Goal: Complete application form: Complete application form

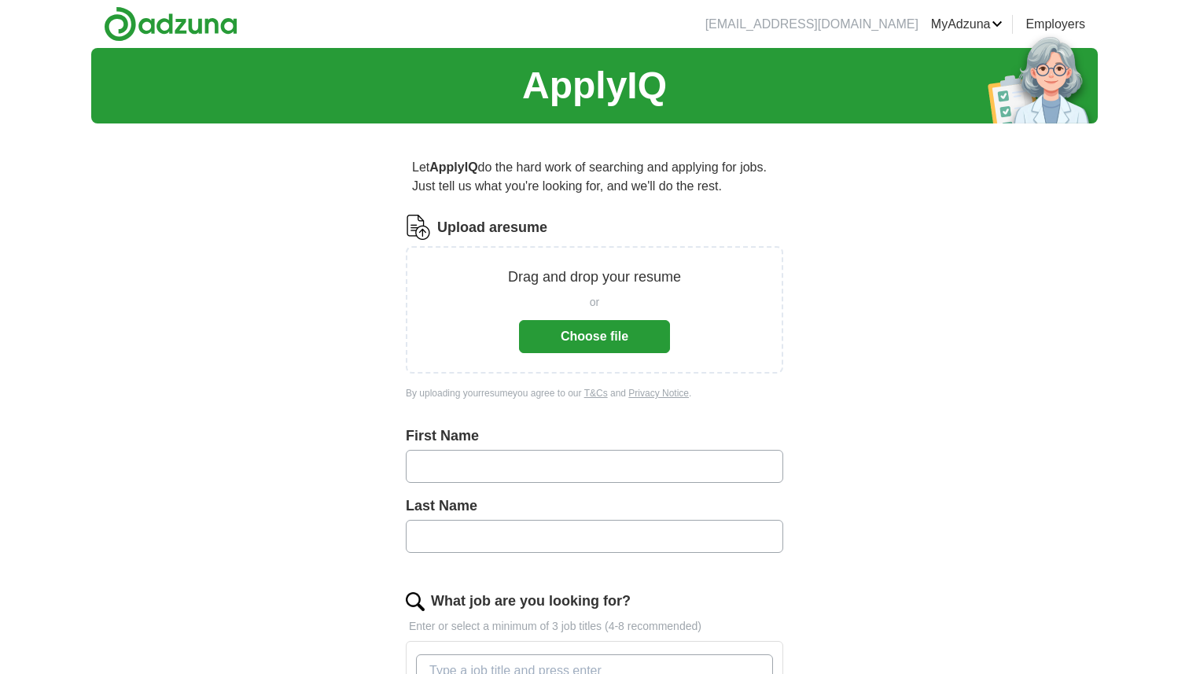
click at [532, 461] on input "text" at bounding box center [594, 466] width 377 height 33
type input "**********"
click at [527, 524] on input "text" at bounding box center [594, 536] width 377 height 33
type input "********"
click at [631, 338] on button "Choose file" at bounding box center [594, 336] width 151 height 33
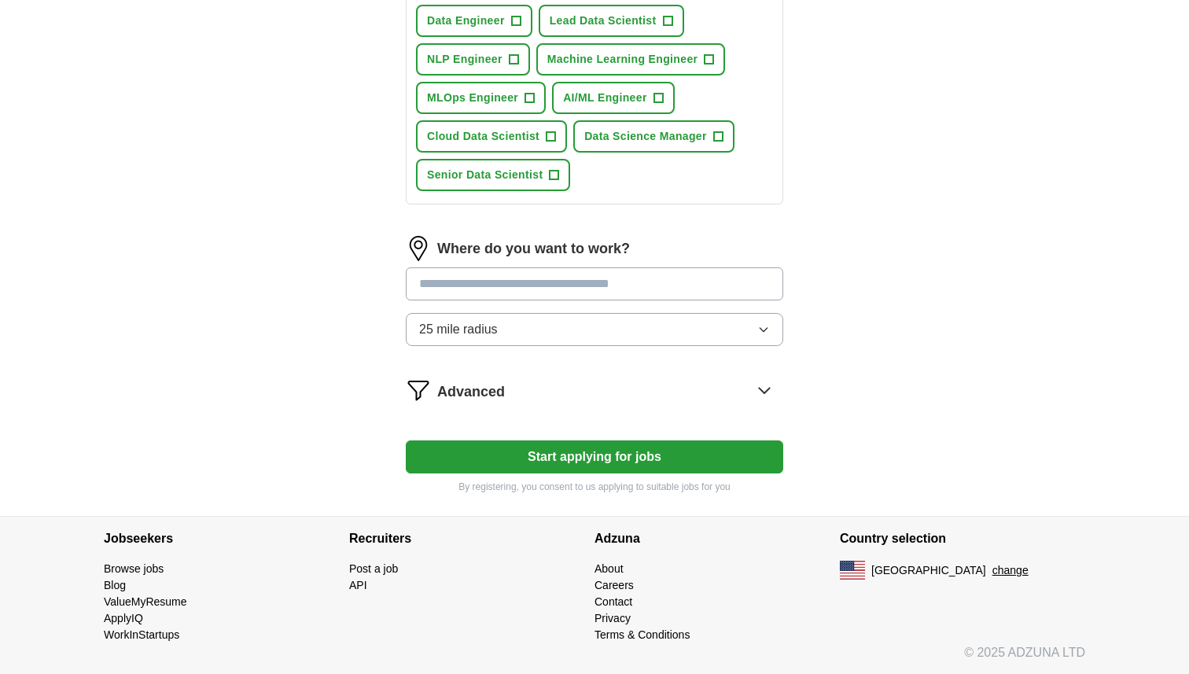
scroll to position [627, 0]
click at [712, 456] on button "Start applying for jobs" at bounding box center [594, 455] width 377 height 33
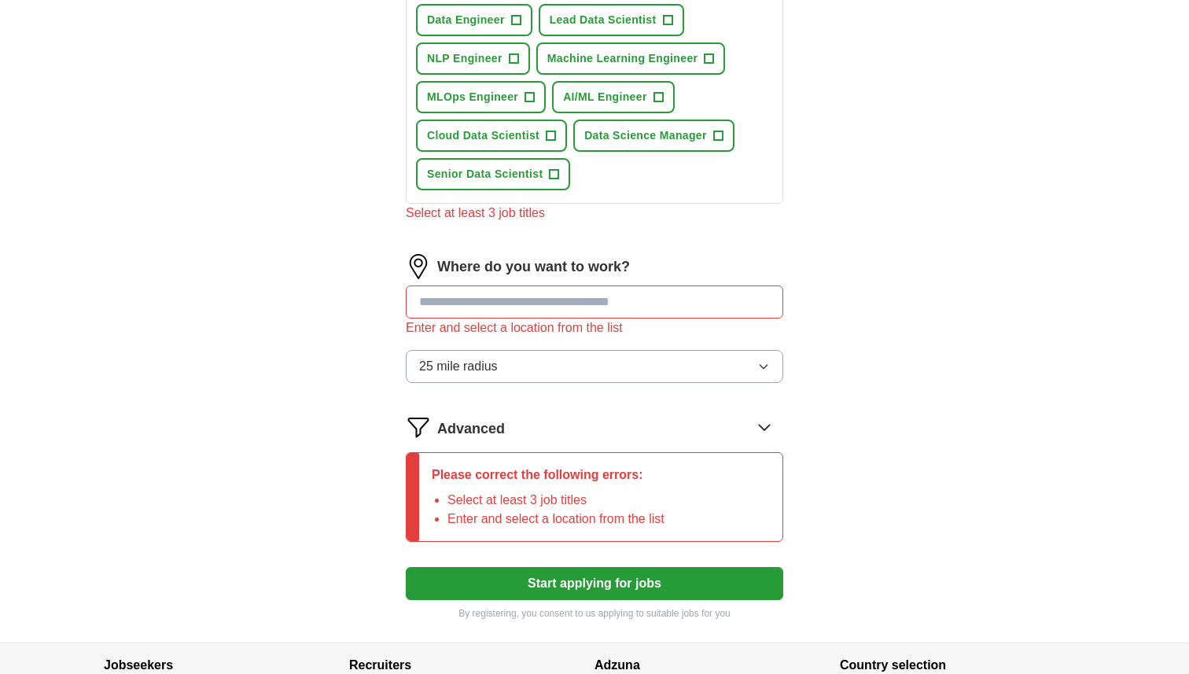
click at [663, 299] on input "text" at bounding box center [594, 301] width 377 height 33
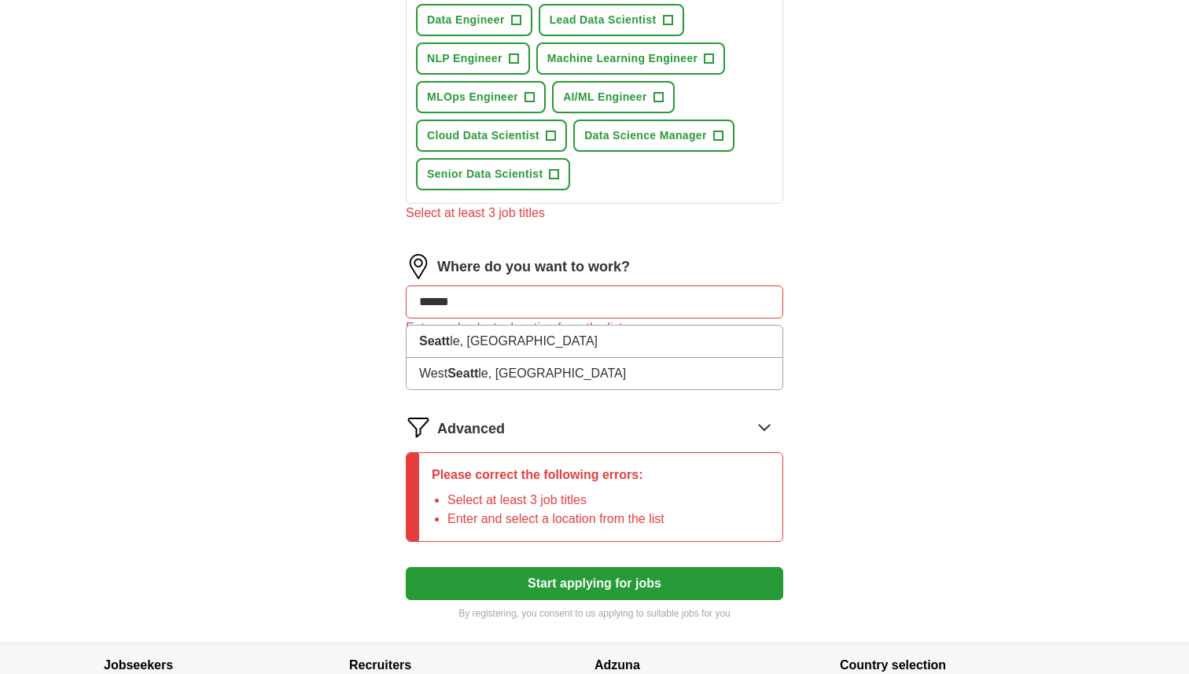
type input "*******"
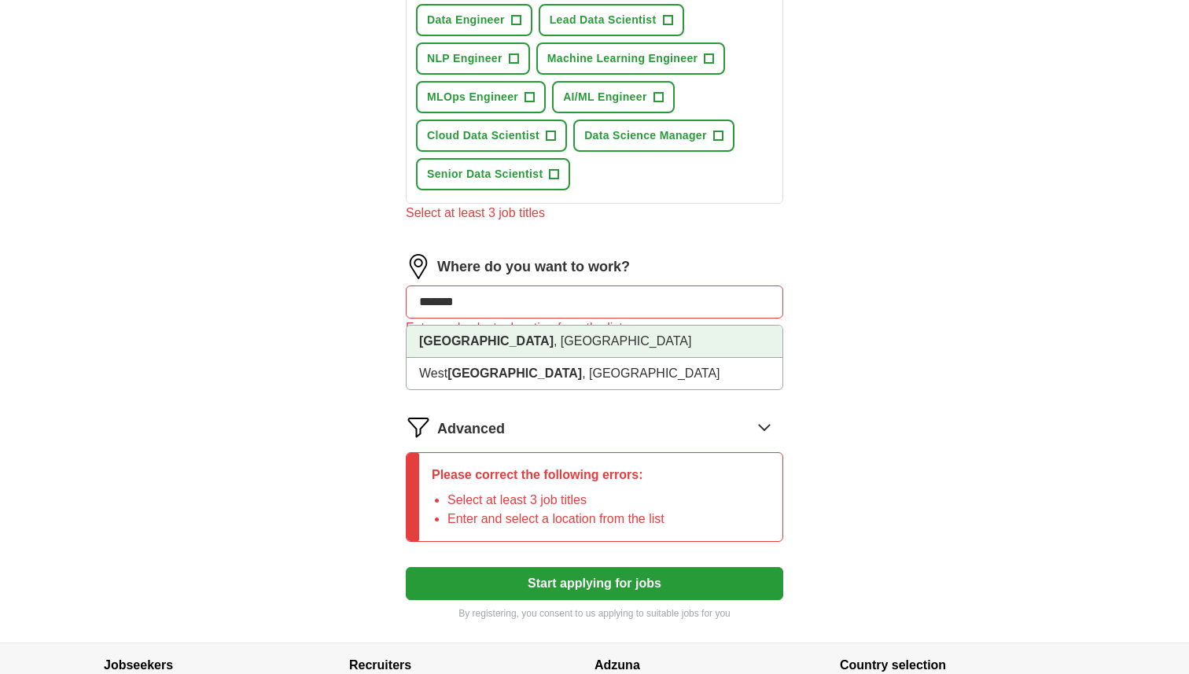
click at [569, 340] on li "[GEOGRAPHIC_DATA] , [GEOGRAPHIC_DATA]" at bounding box center [594, 341] width 376 height 32
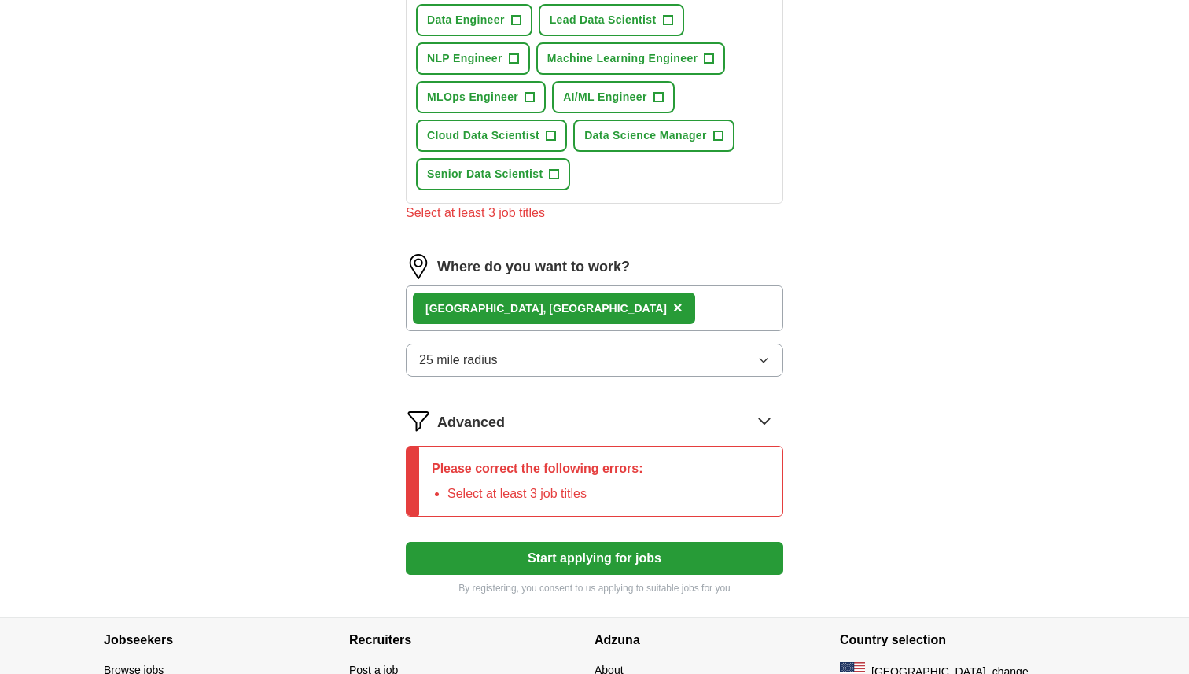
click at [638, 351] on button "25 mile radius" at bounding box center [594, 360] width 377 height 33
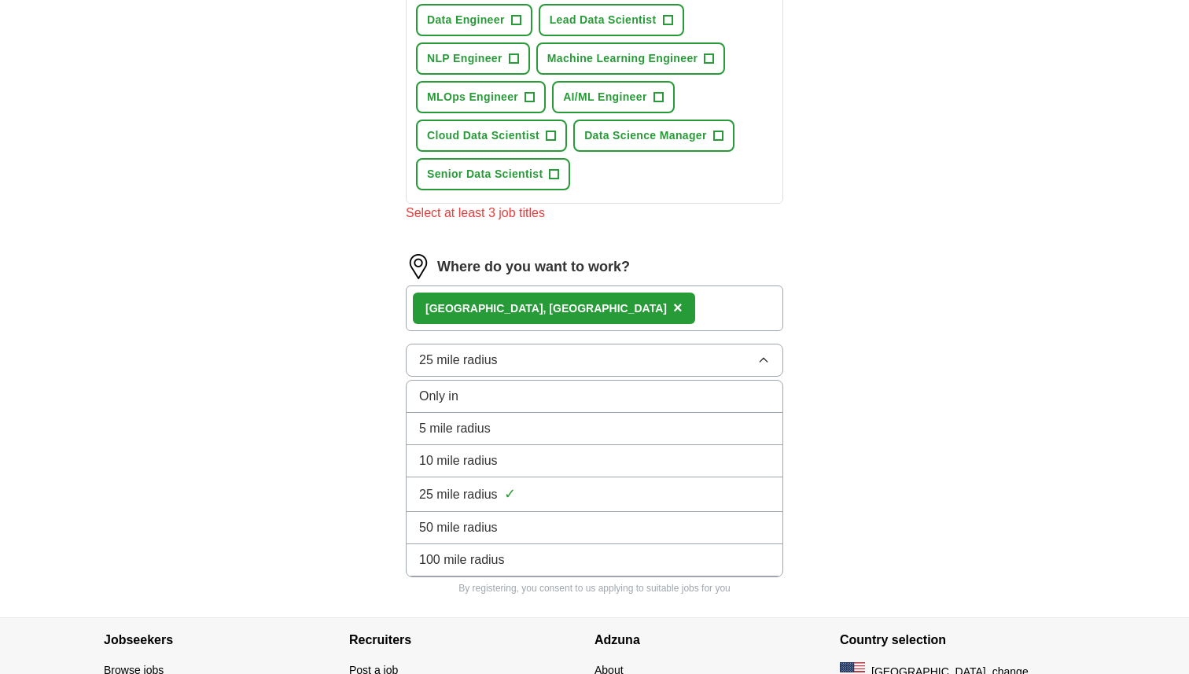
click at [552, 553] on div "100 mile radius" at bounding box center [594, 559] width 351 height 19
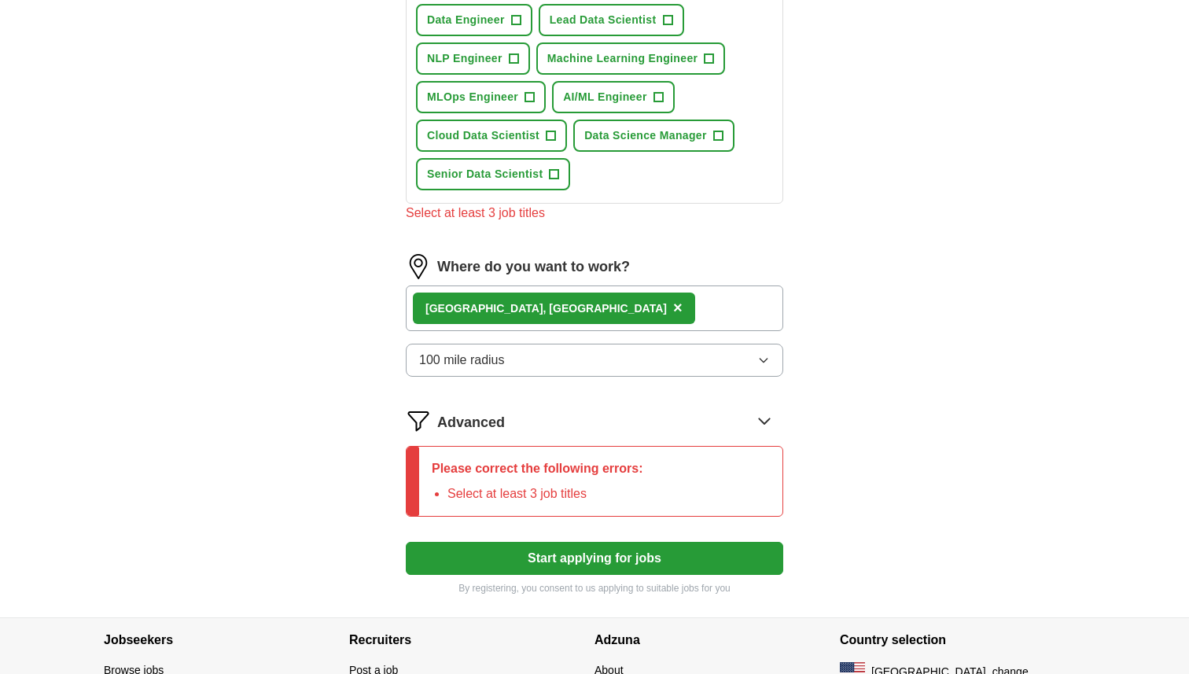
click at [553, 558] on button "Start applying for jobs" at bounding box center [594, 558] width 377 height 33
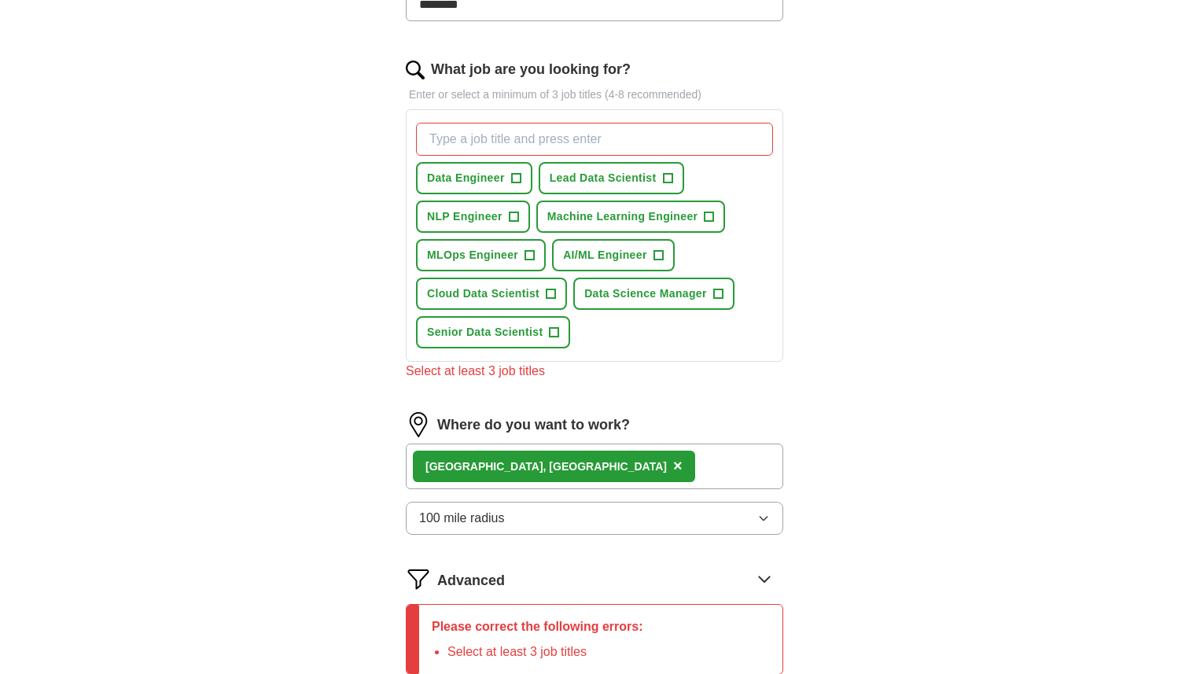
scroll to position [450, 0]
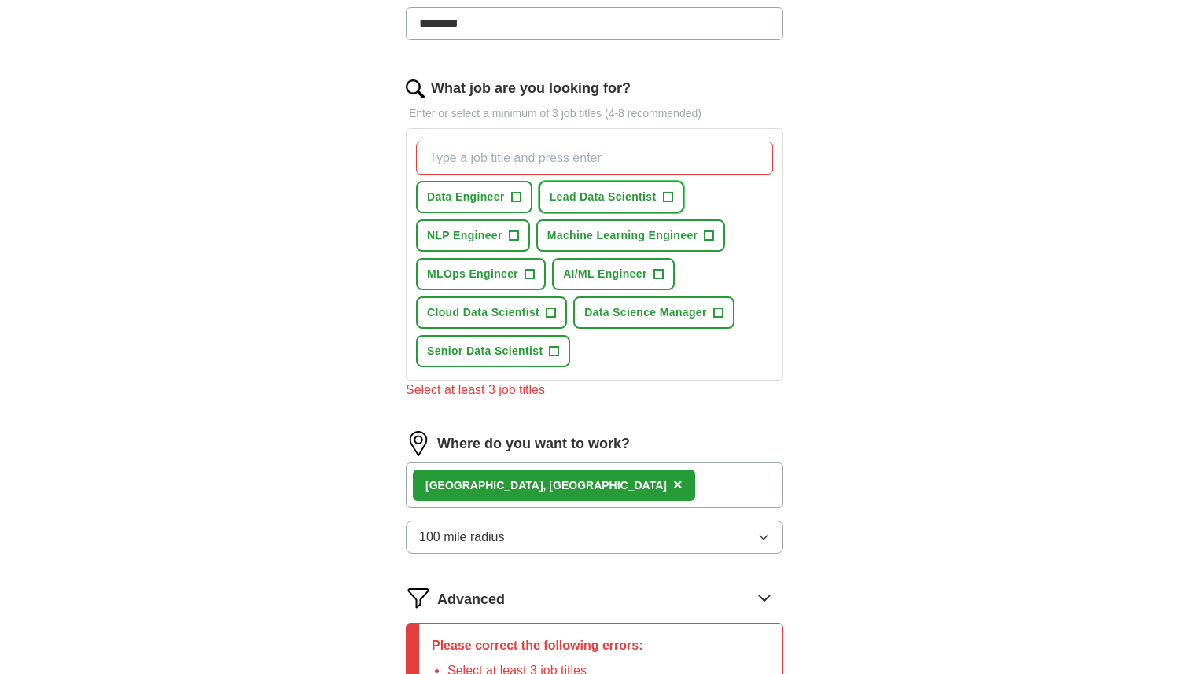
click at [609, 194] on span "Lead Data Scientist" at bounding box center [602, 197] width 107 height 17
click at [627, 235] on span "Machine Learning Engineer" at bounding box center [622, 235] width 151 height 17
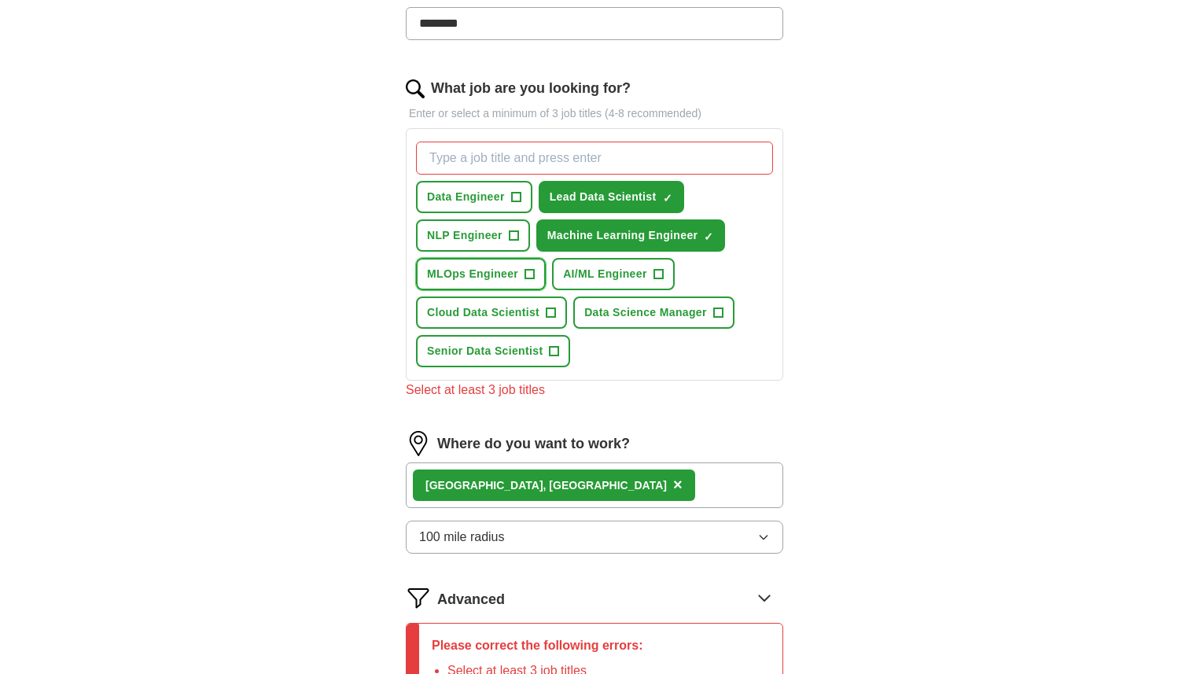
click at [496, 275] on span "MLOps Engineer" at bounding box center [472, 274] width 91 height 17
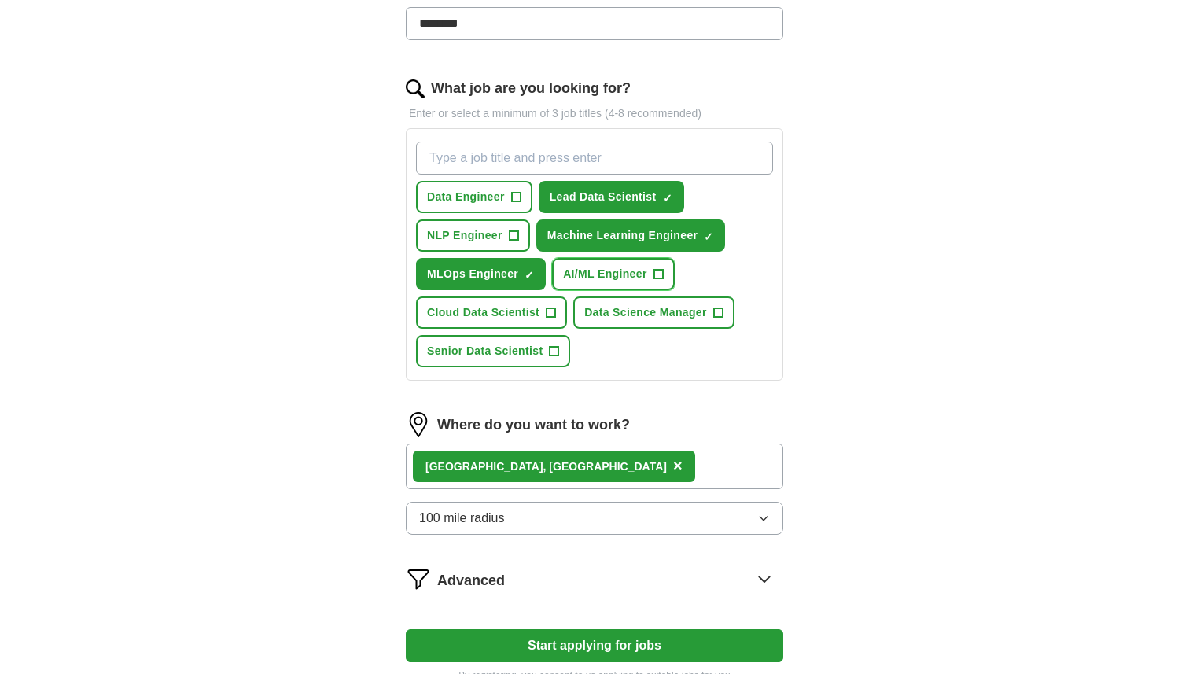
click at [616, 277] on span "AI/ML Engineer" at bounding box center [605, 274] width 84 height 17
click at [520, 351] on span "Senior Data Scientist" at bounding box center [485, 351] width 116 height 17
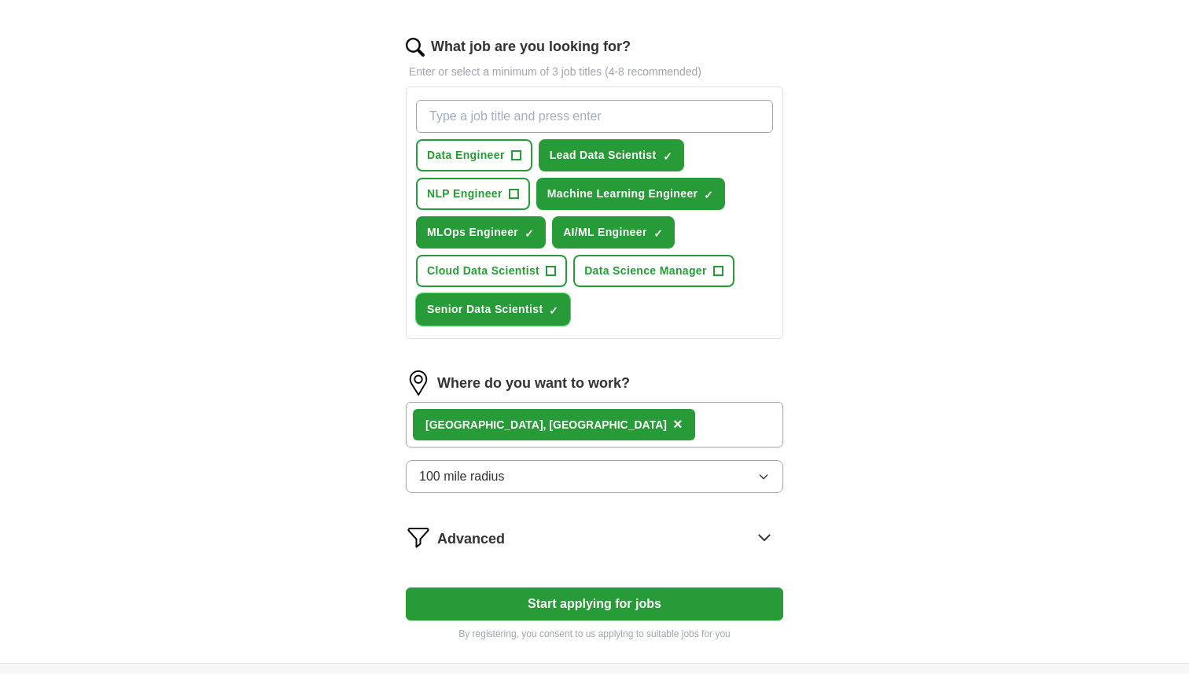
scroll to position [498, 0]
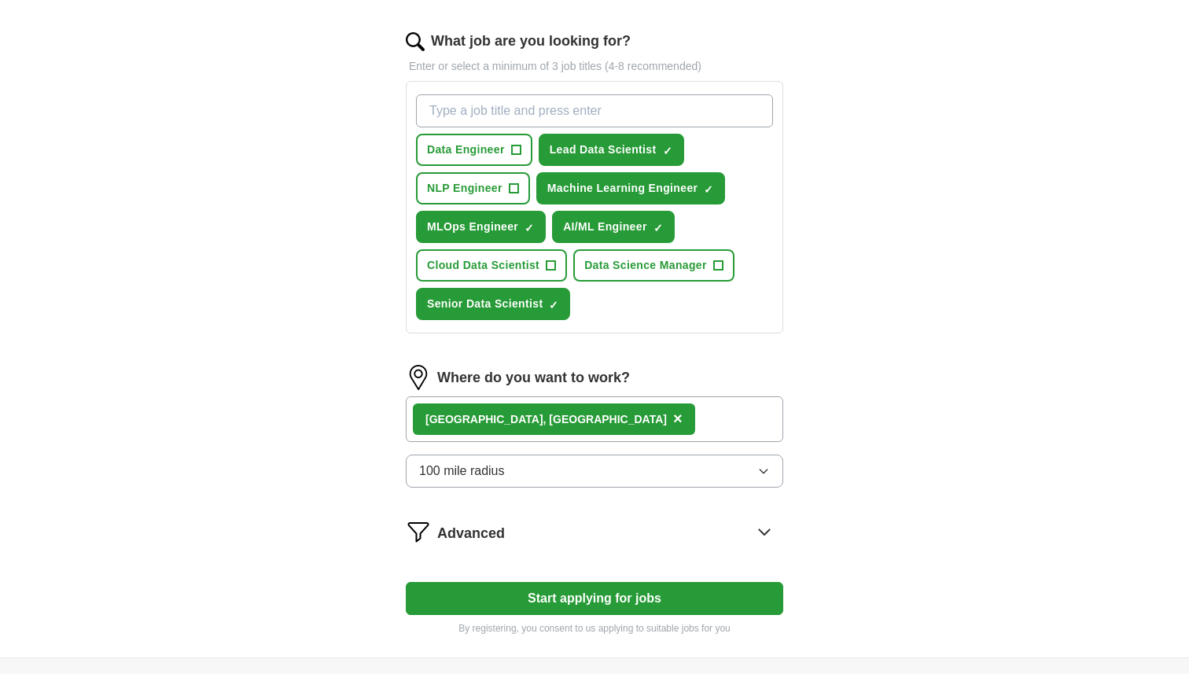
click at [623, 594] on button "Start applying for jobs" at bounding box center [594, 598] width 377 height 33
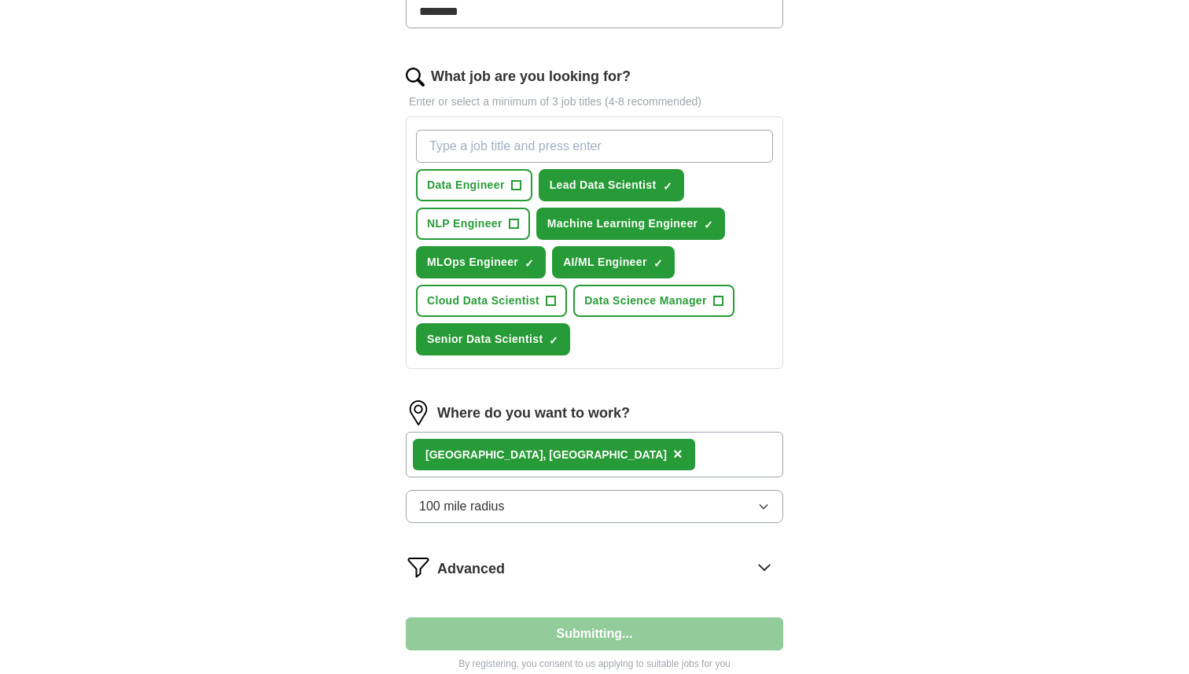
select select "**"
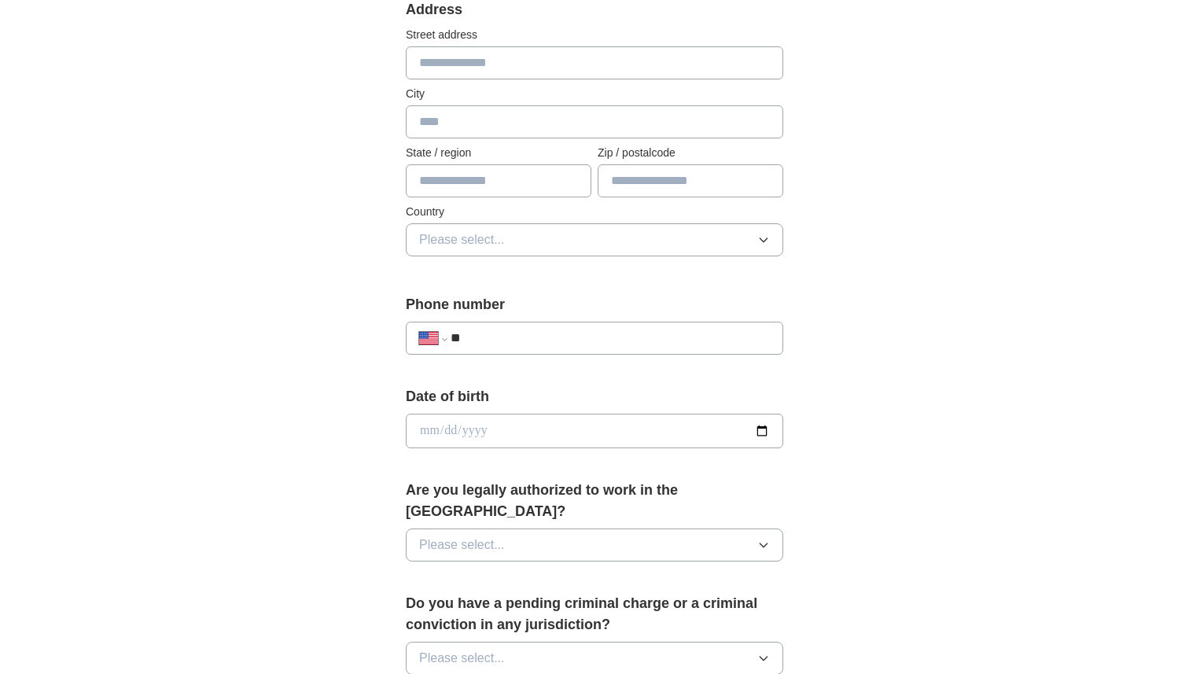
scroll to position [0, 0]
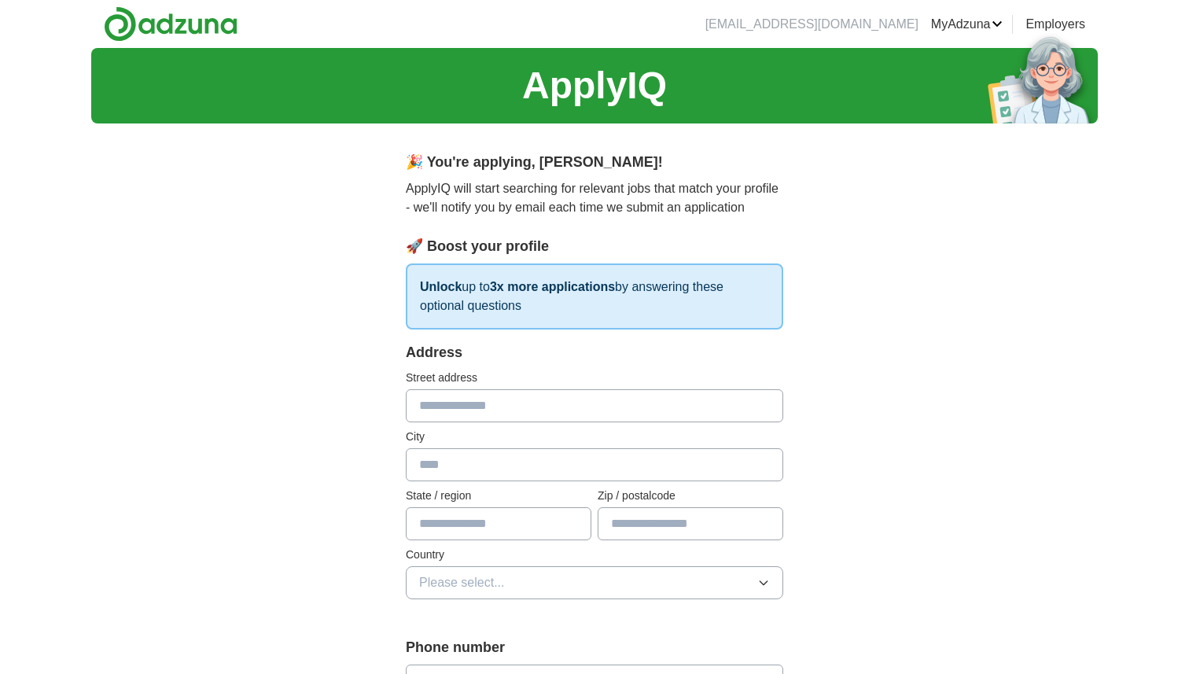
click at [505, 404] on input "text" at bounding box center [594, 405] width 377 height 33
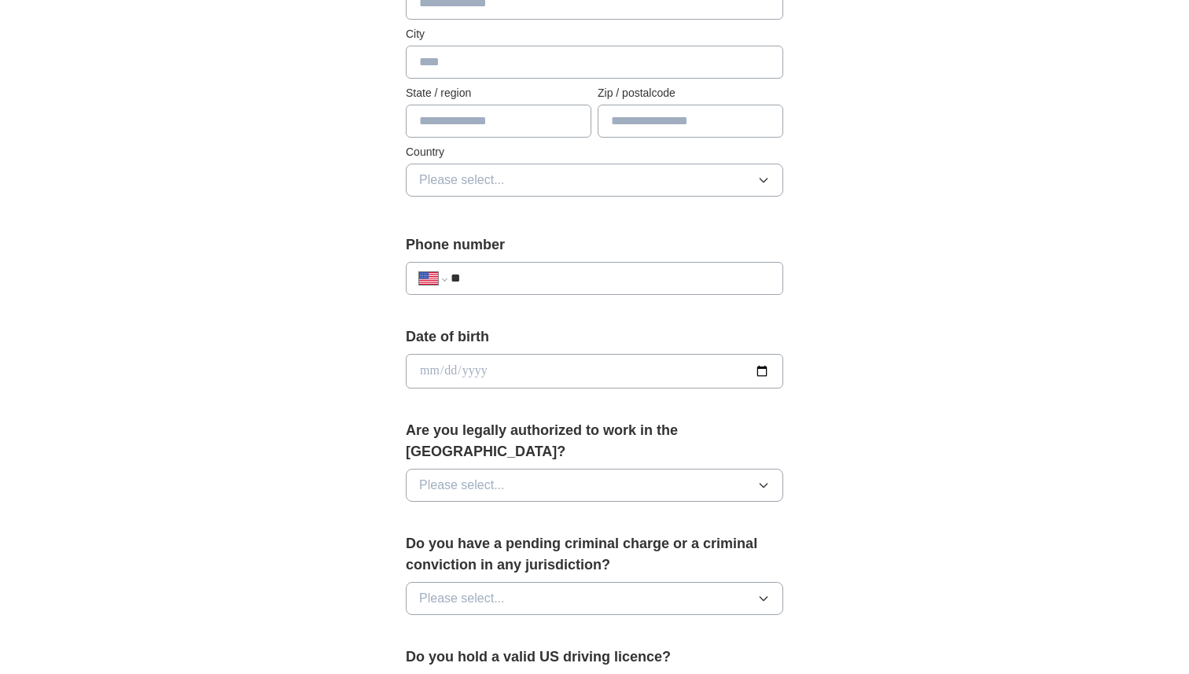
scroll to position [405, 0]
click at [588, 277] on input "**" at bounding box center [609, 275] width 319 height 19
type input "**********"
click at [759, 365] on input "date" at bounding box center [594, 368] width 377 height 35
type input "**********"
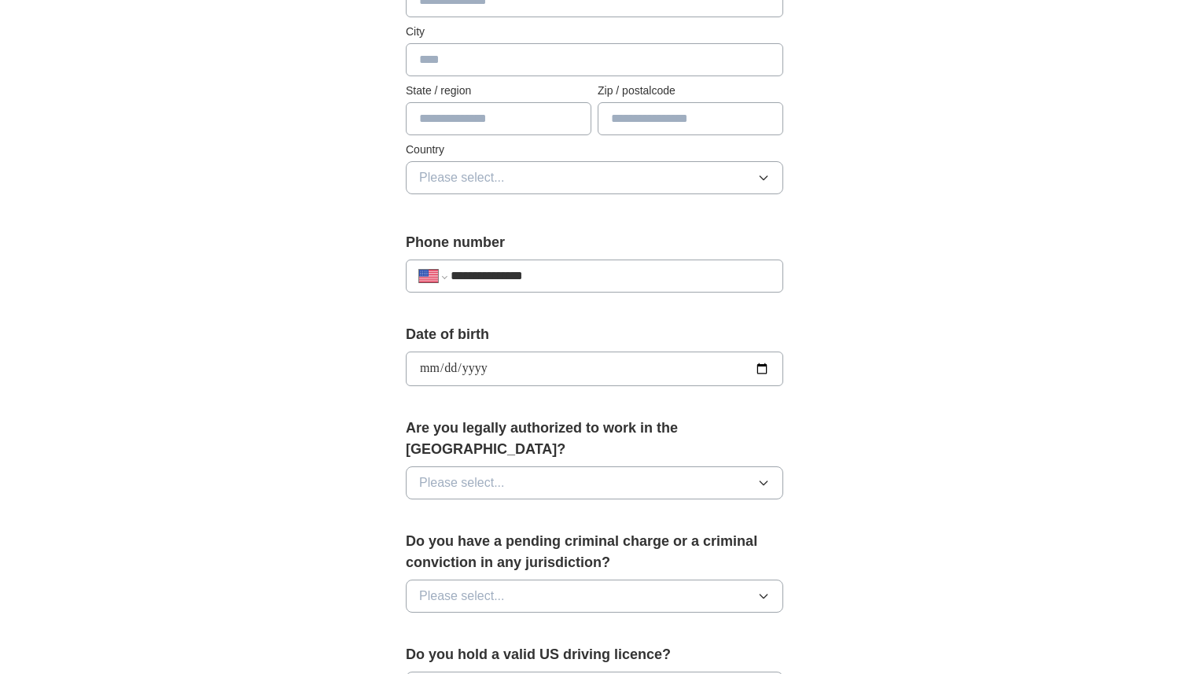
click at [623, 466] on button "Please select..." at bounding box center [594, 482] width 377 height 33
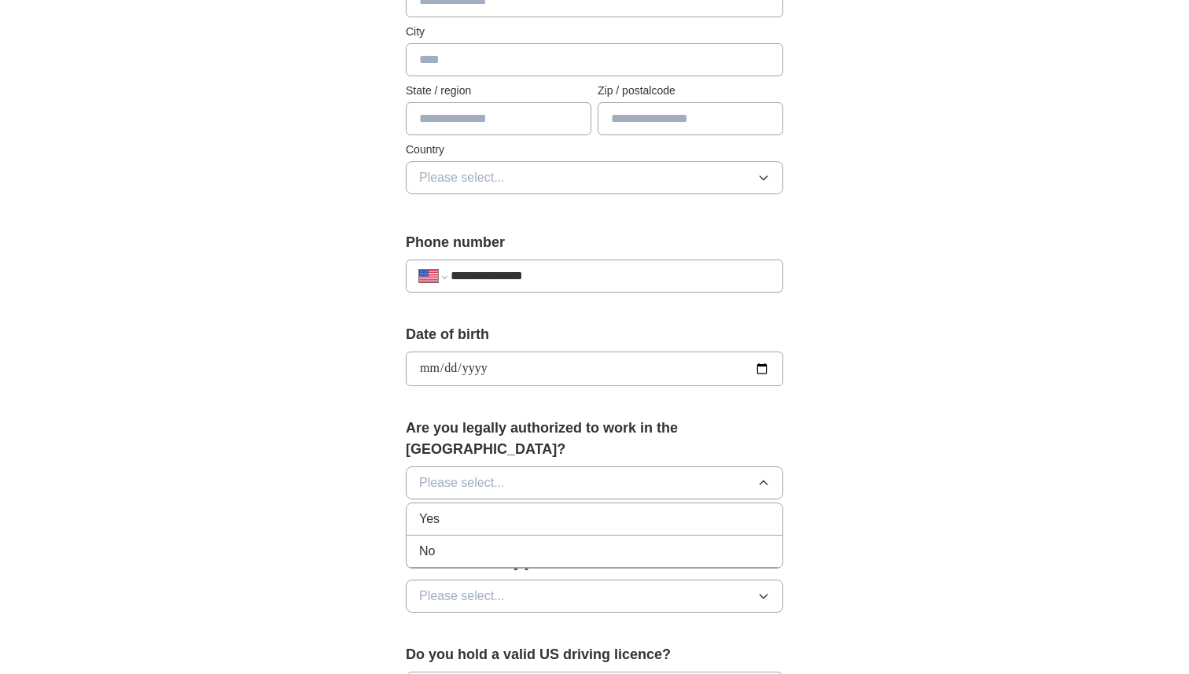
click at [571, 509] on div "Yes" at bounding box center [594, 518] width 351 height 19
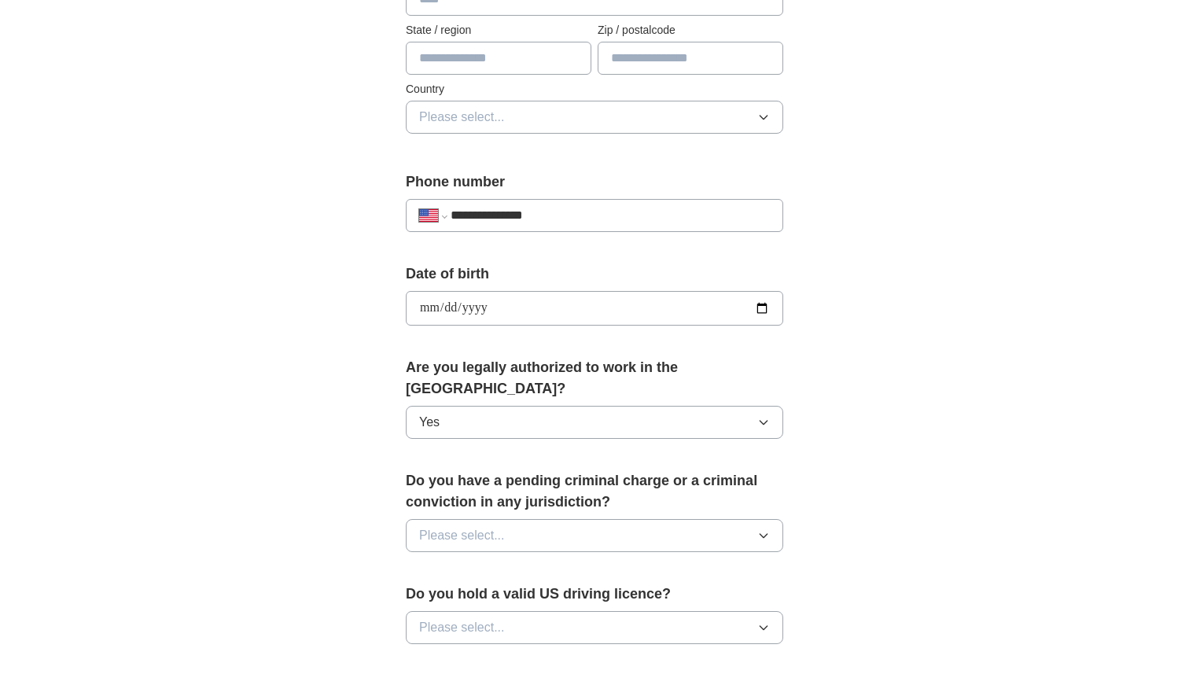
scroll to position [484, 0]
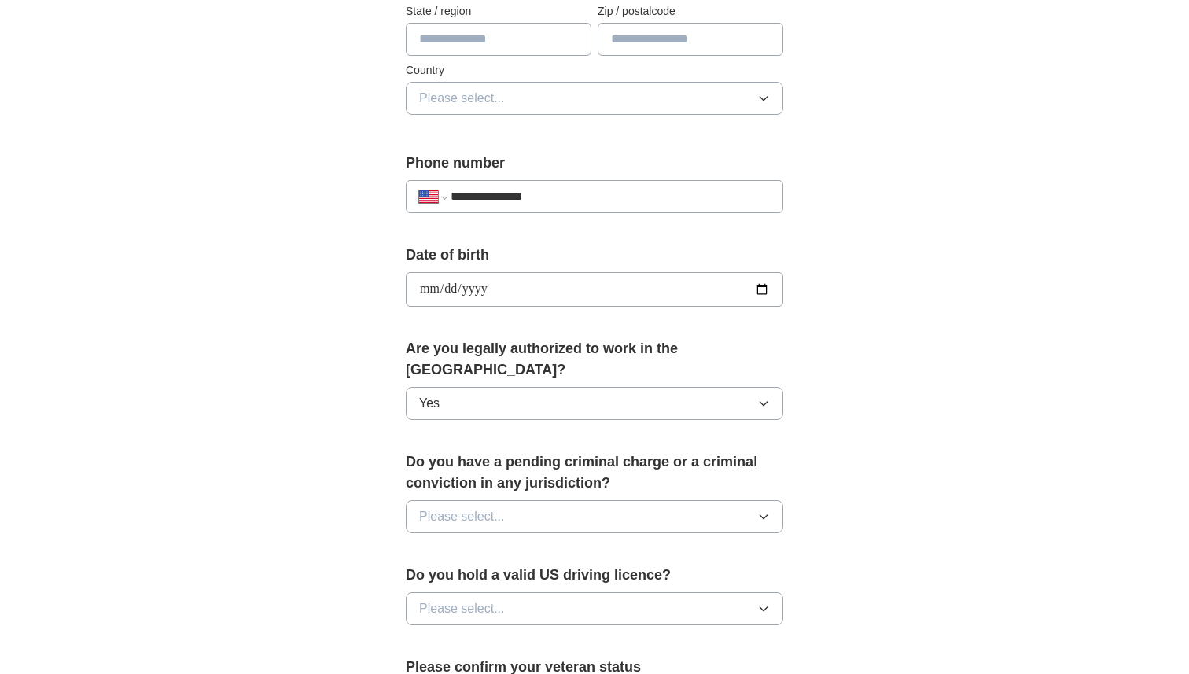
click at [596, 500] on button "Please select..." at bounding box center [594, 516] width 377 height 33
click at [555, 575] on div "No" at bounding box center [594, 584] width 351 height 19
click at [558, 592] on button "Please select..." at bounding box center [594, 608] width 377 height 33
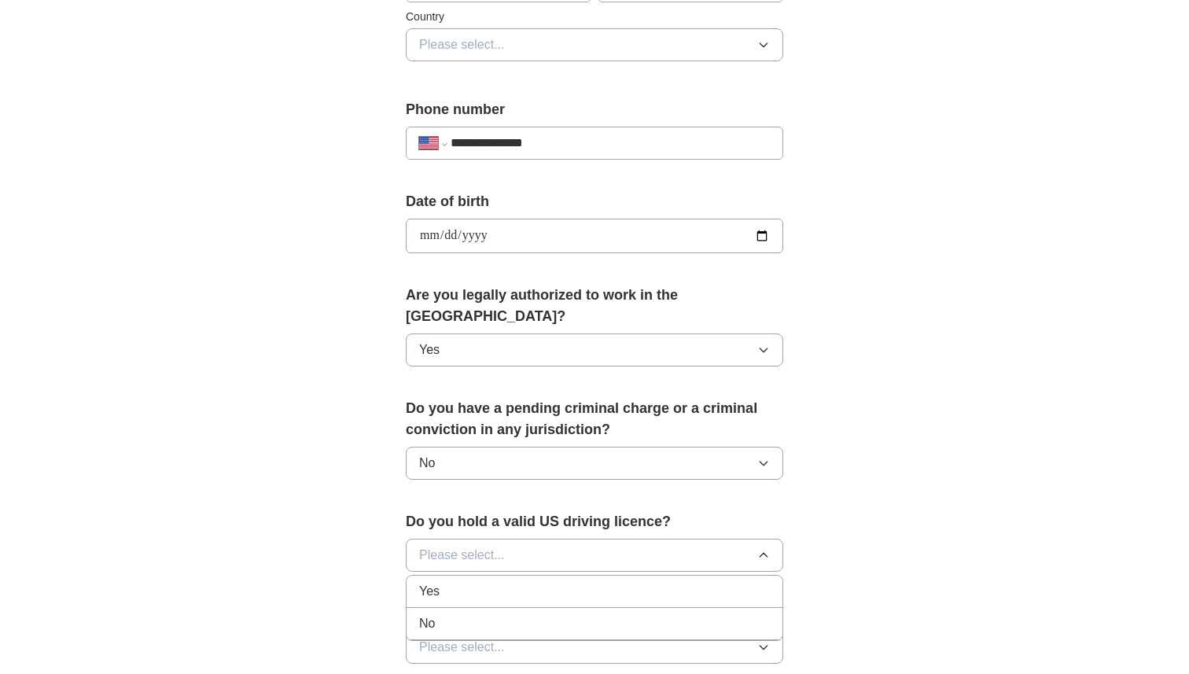
scroll to position [541, 0]
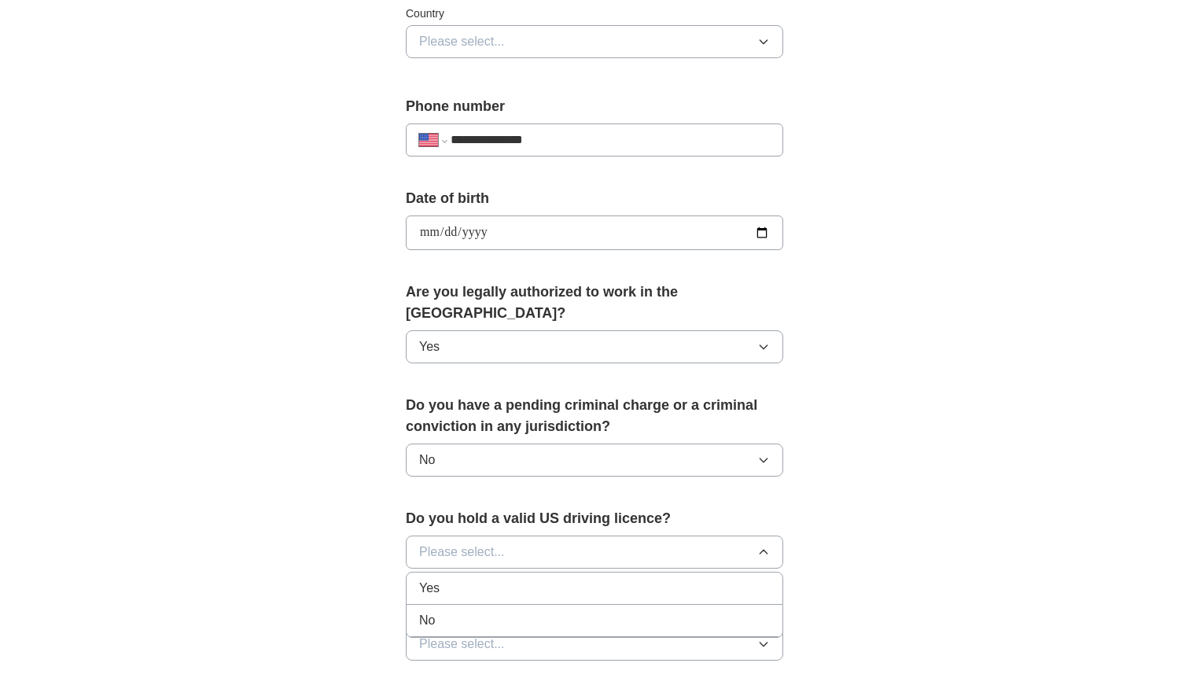
click at [560, 579] on div "Yes" at bounding box center [594, 588] width 351 height 19
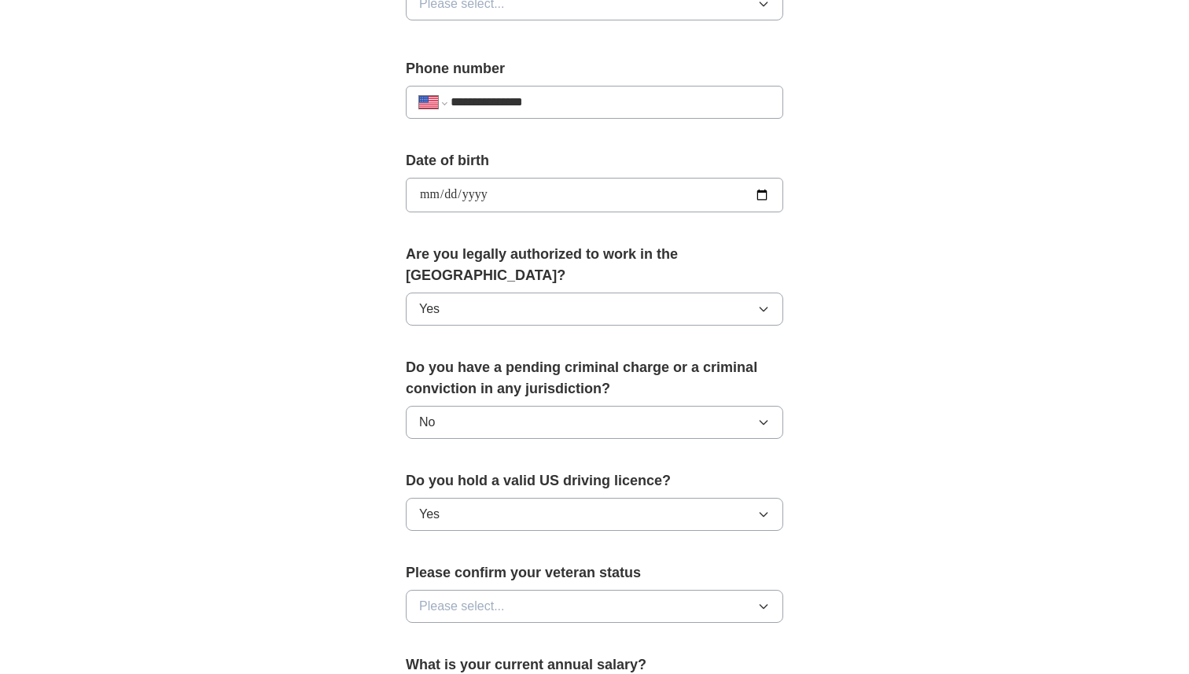
scroll to position [609, 0]
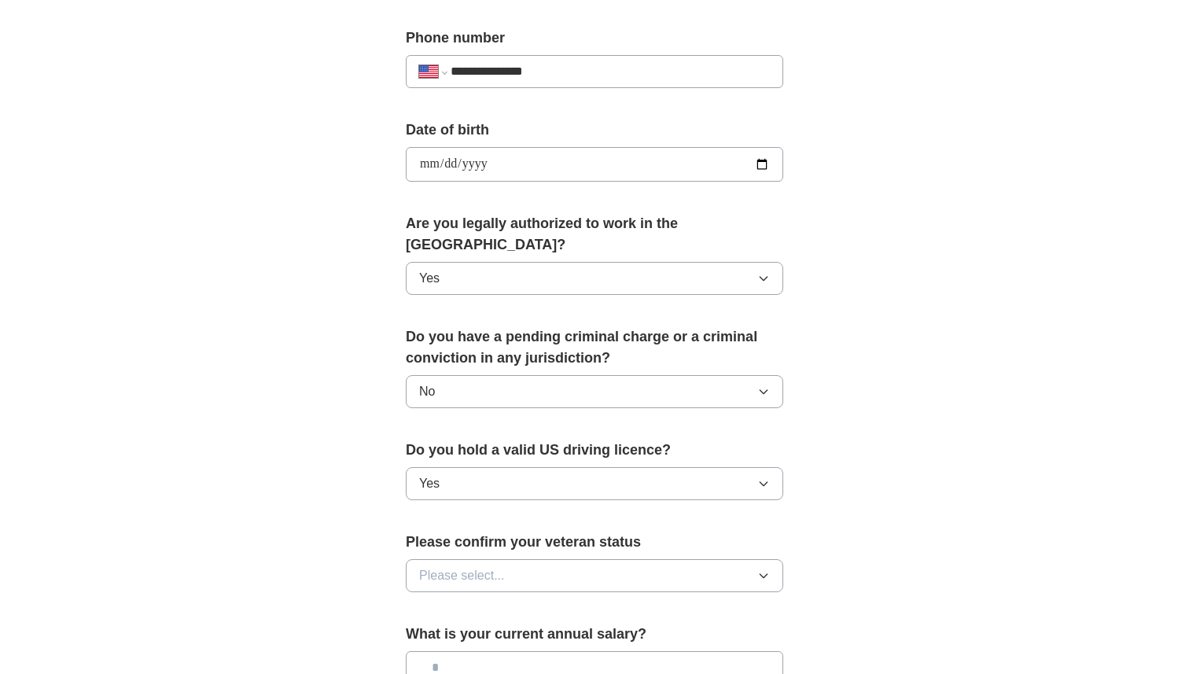
click at [575, 559] on button "Please select..." at bounding box center [594, 575] width 377 height 33
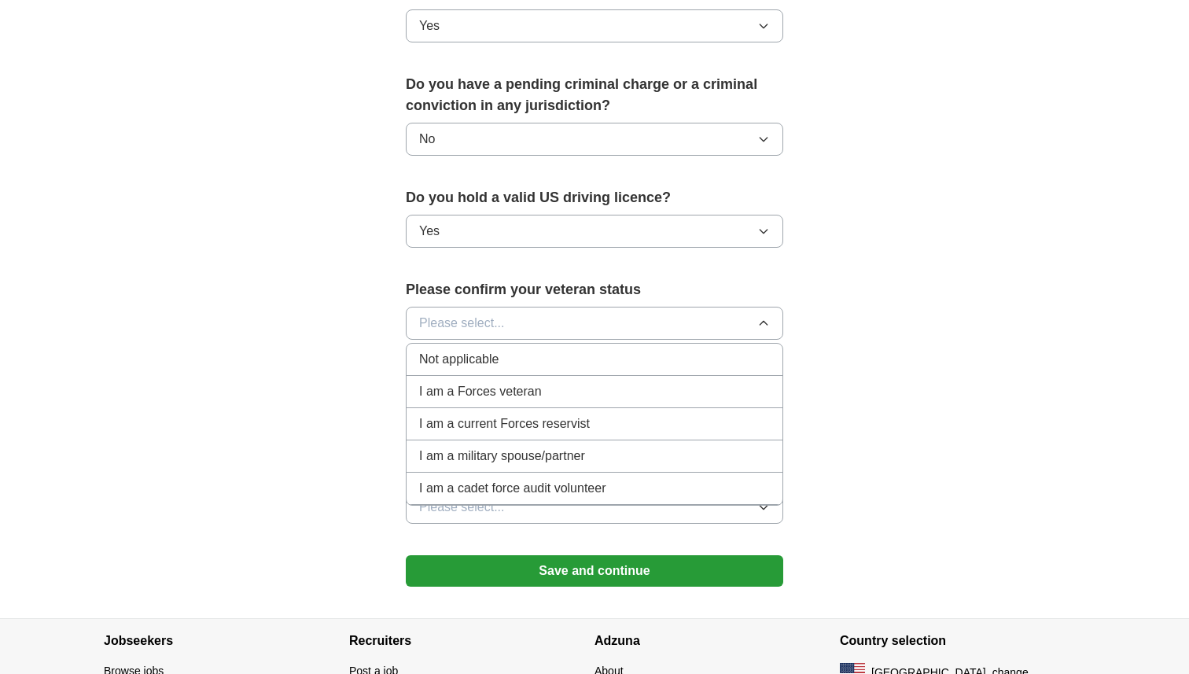
scroll to position [871, 0]
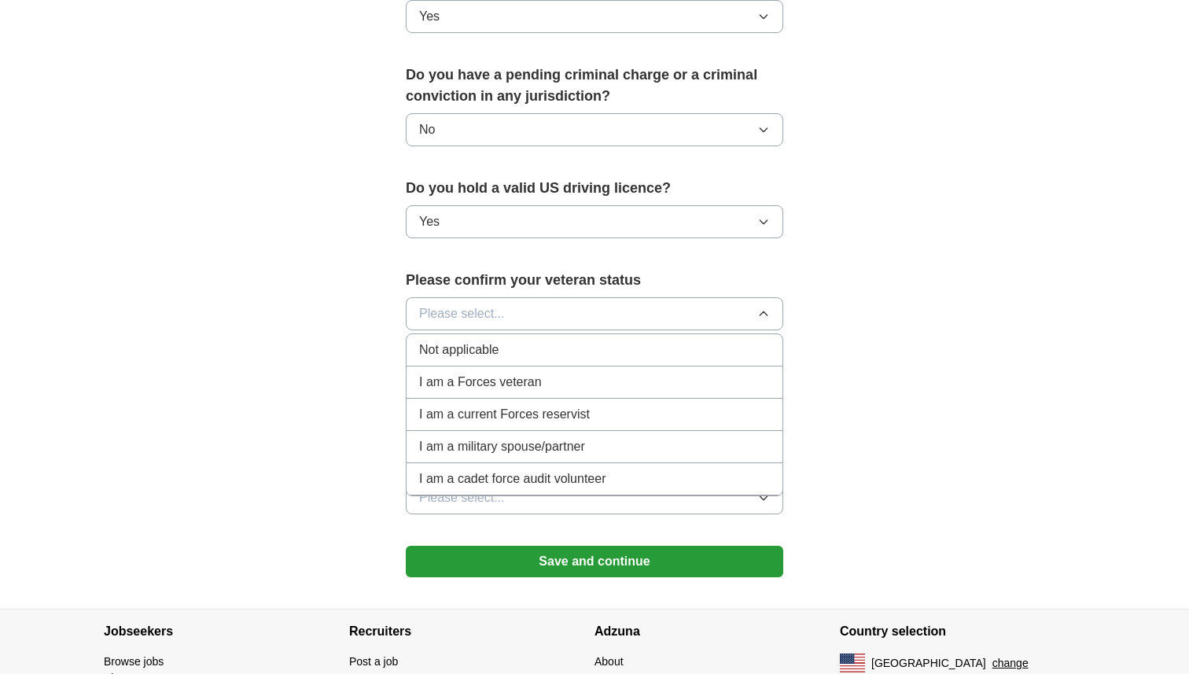
click at [617, 340] on div "Not applicable" at bounding box center [594, 349] width 351 height 19
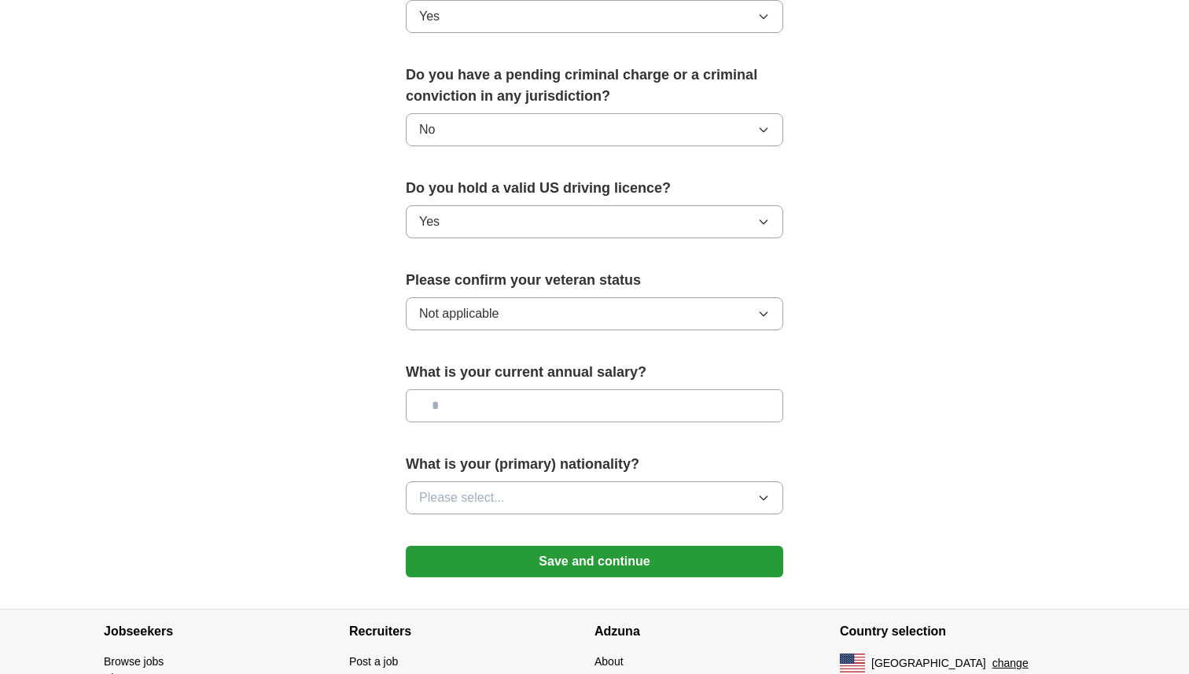
click at [599, 391] on input "text" at bounding box center [594, 405] width 377 height 33
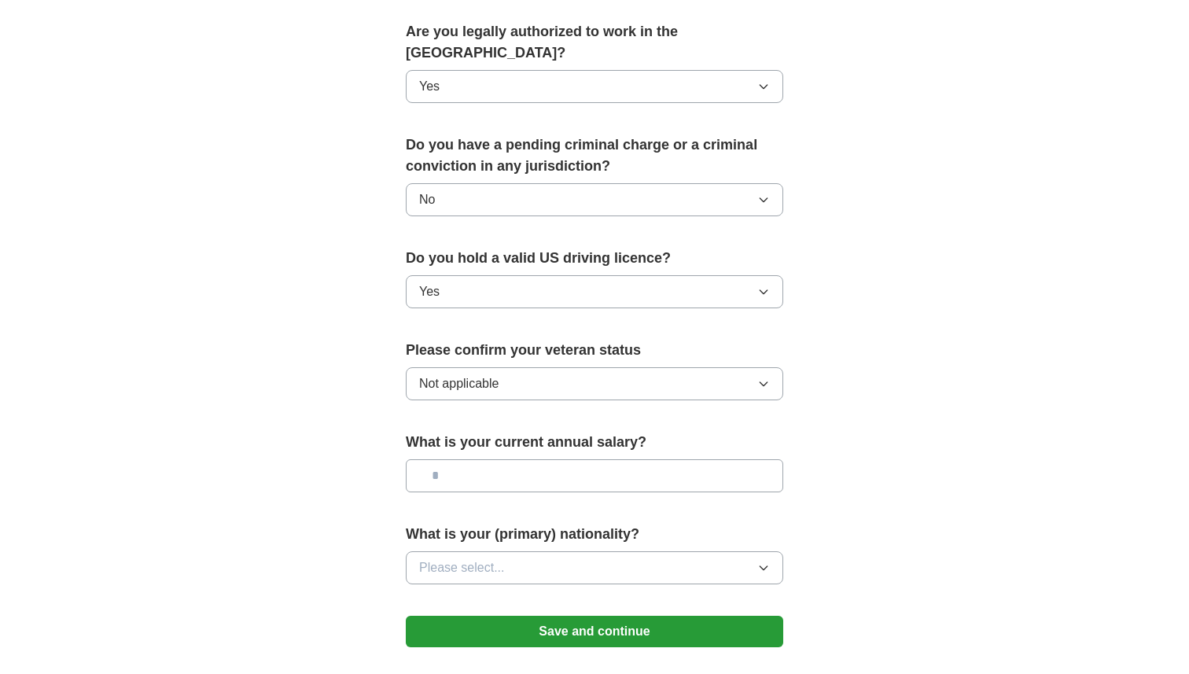
scroll to position [787, 0]
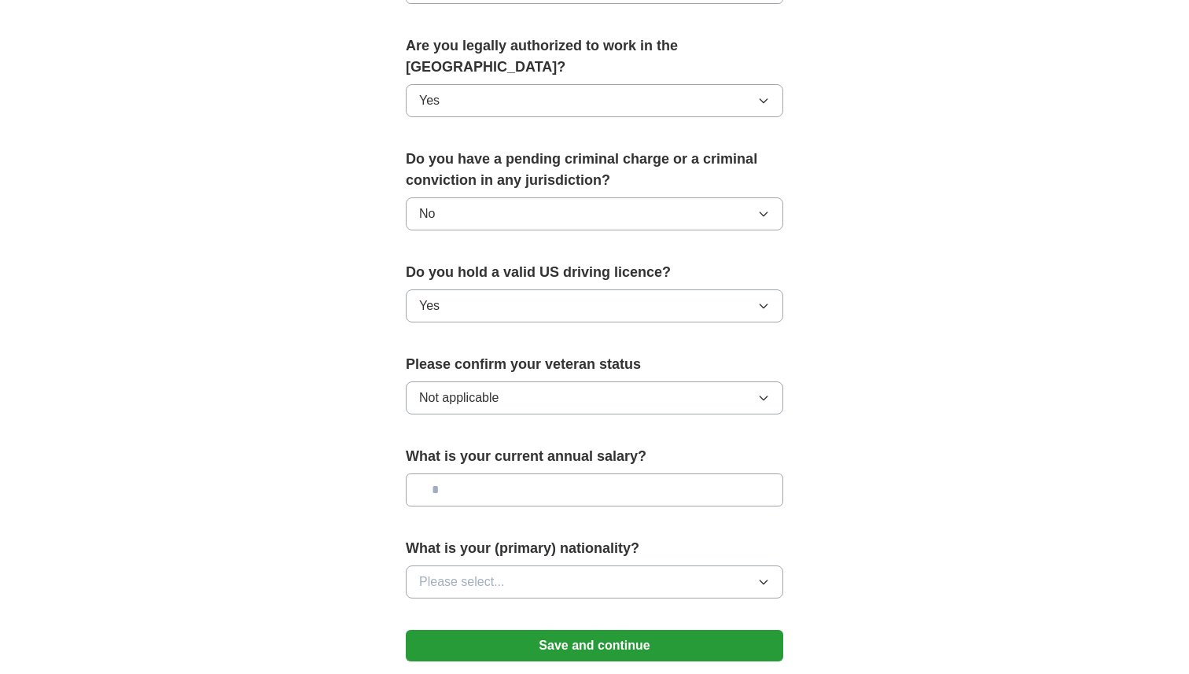
click at [573, 565] on button "Please select..." at bounding box center [594, 581] width 377 height 33
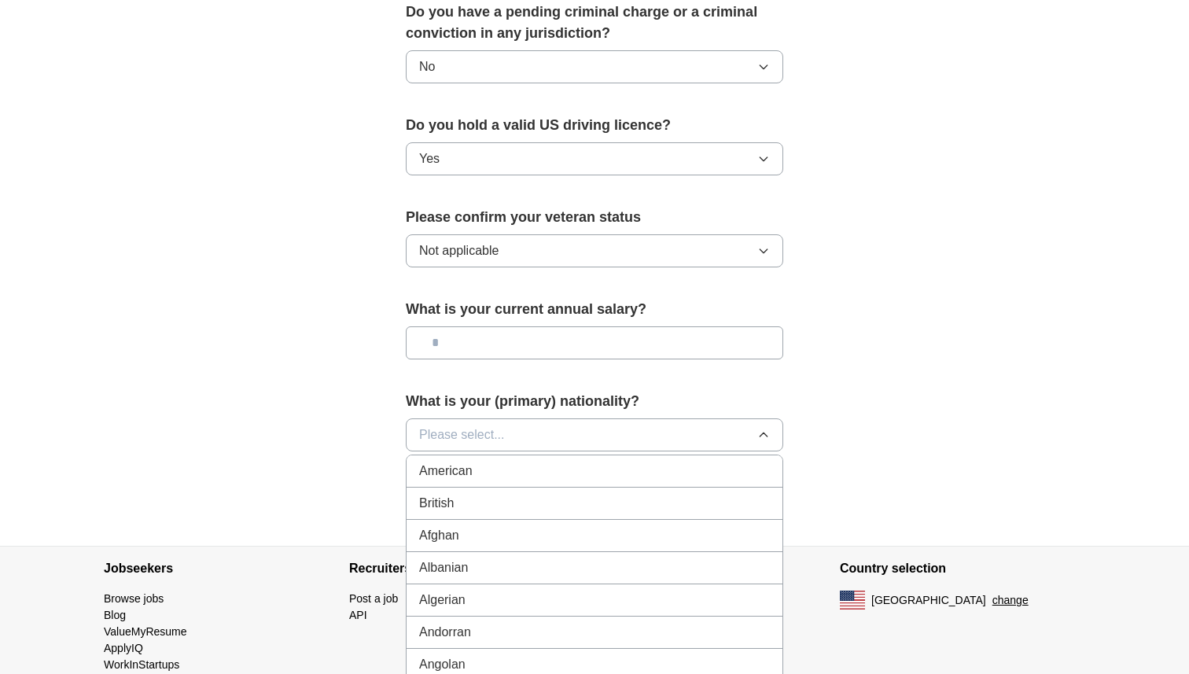
scroll to position [944, 0]
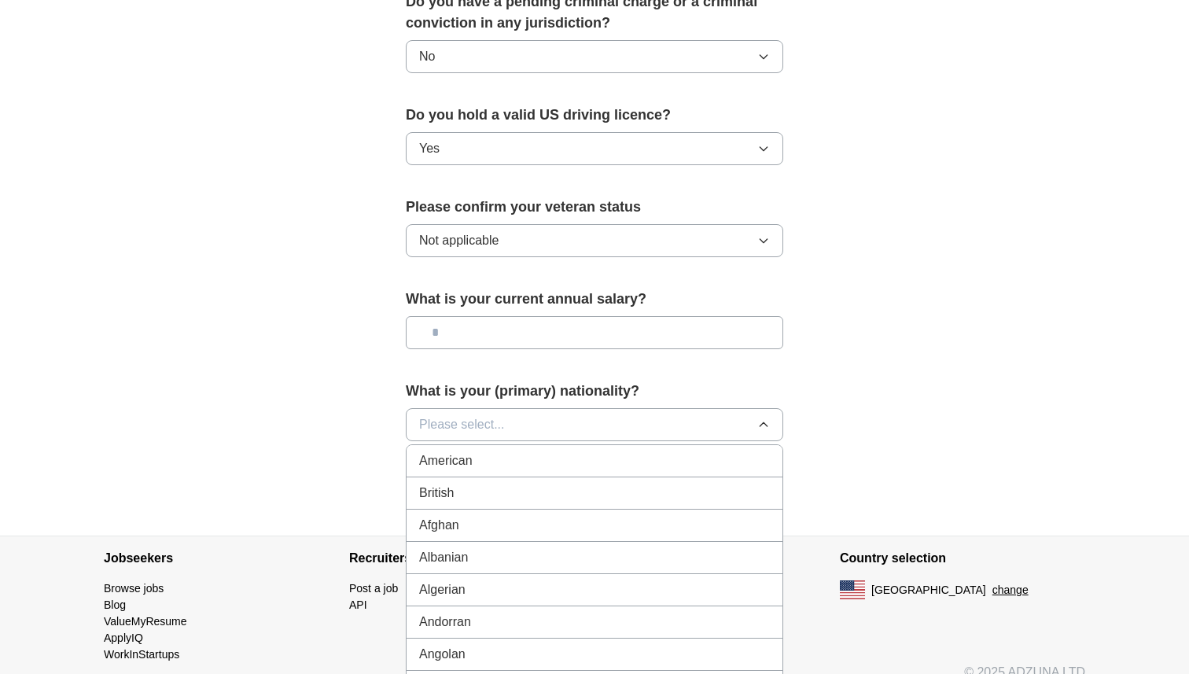
click at [560, 413] on button "Please select..." at bounding box center [594, 424] width 377 height 33
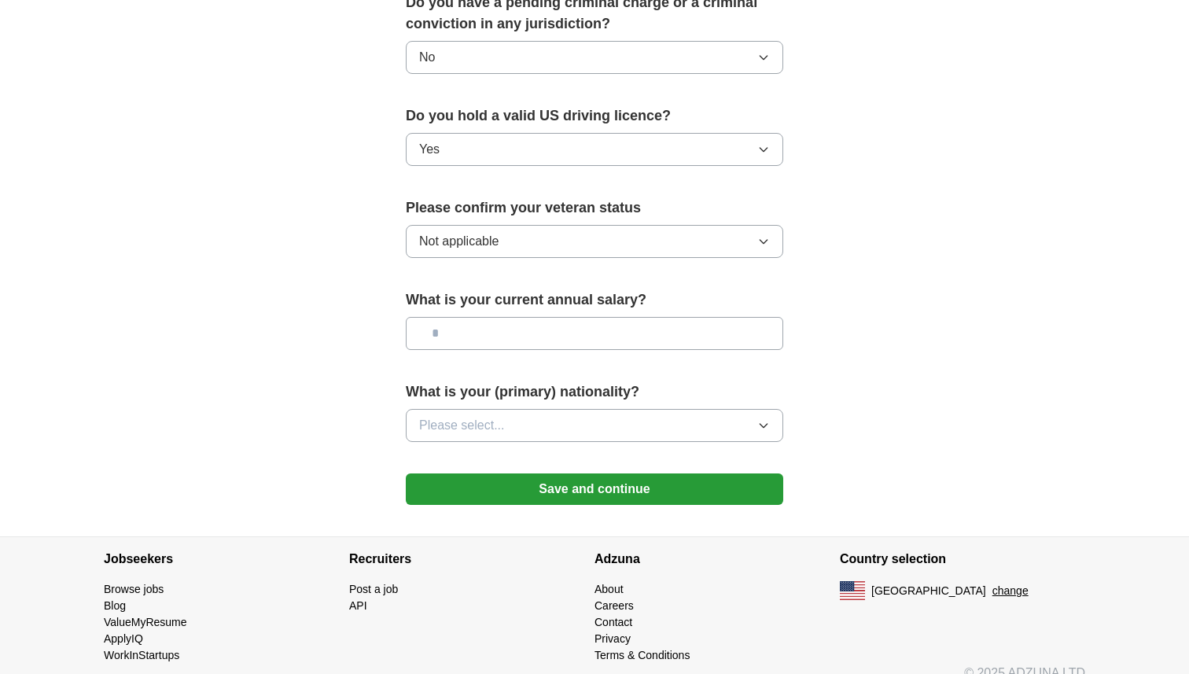
click at [560, 410] on button "Please select..." at bounding box center [594, 425] width 377 height 33
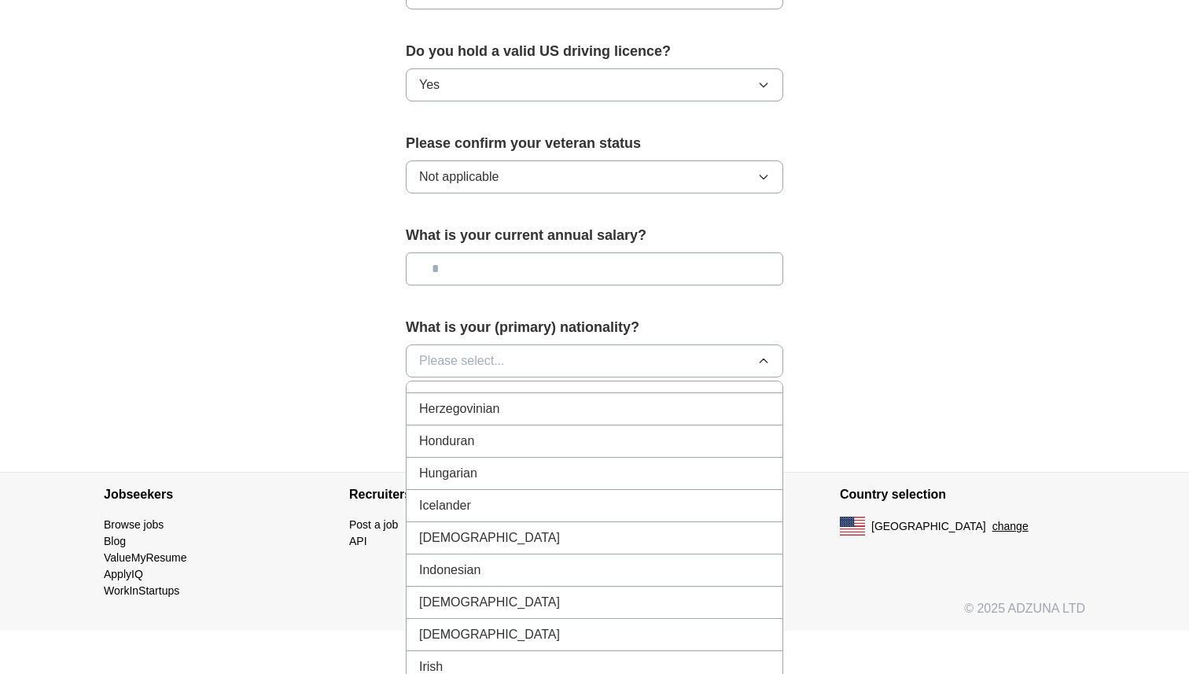
scroll to position [2436, 0]
click at [553, 530] on div "[DEMOGRAPHIC_DATA]" at bounding box center [594, 539] width 351 height 19
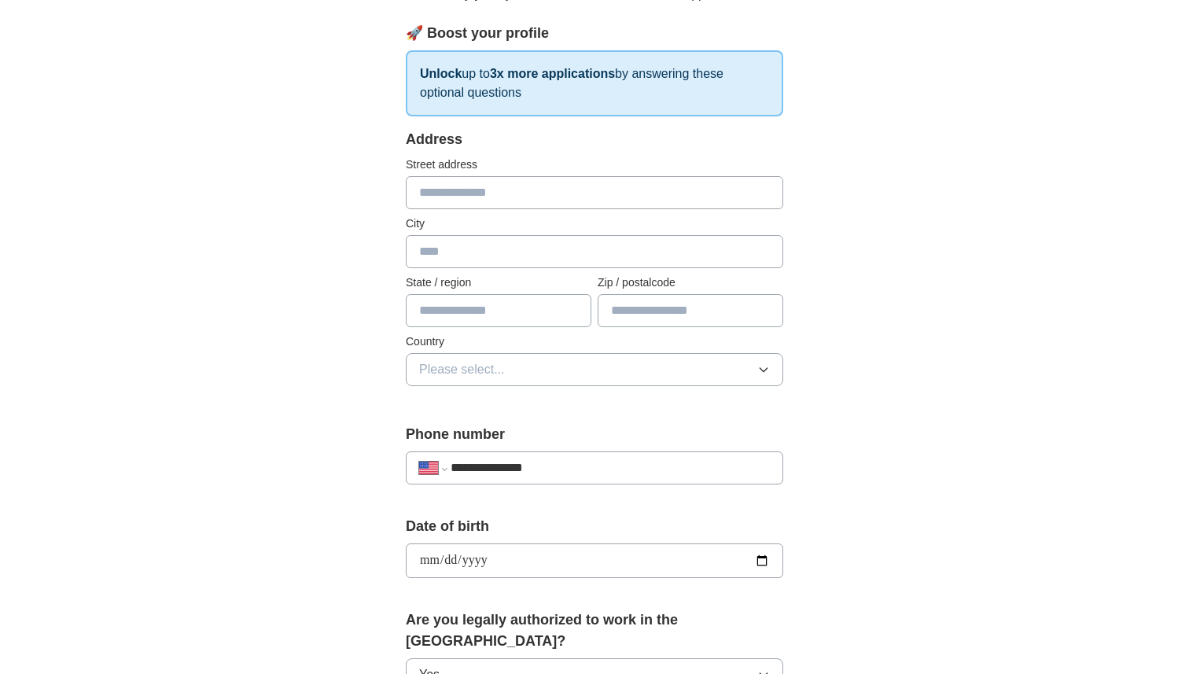
scroll to position [207, 0]
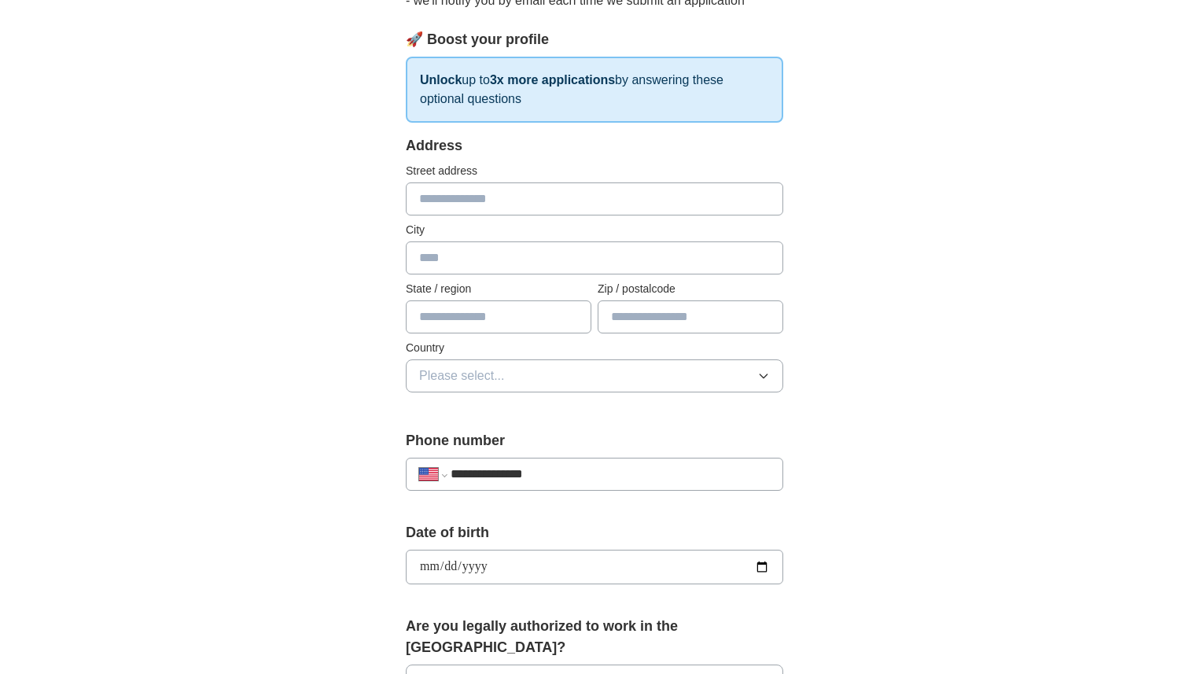
click at [620, 373] on button "Please select..." at bounding box center [594, 375] width 377 height 33
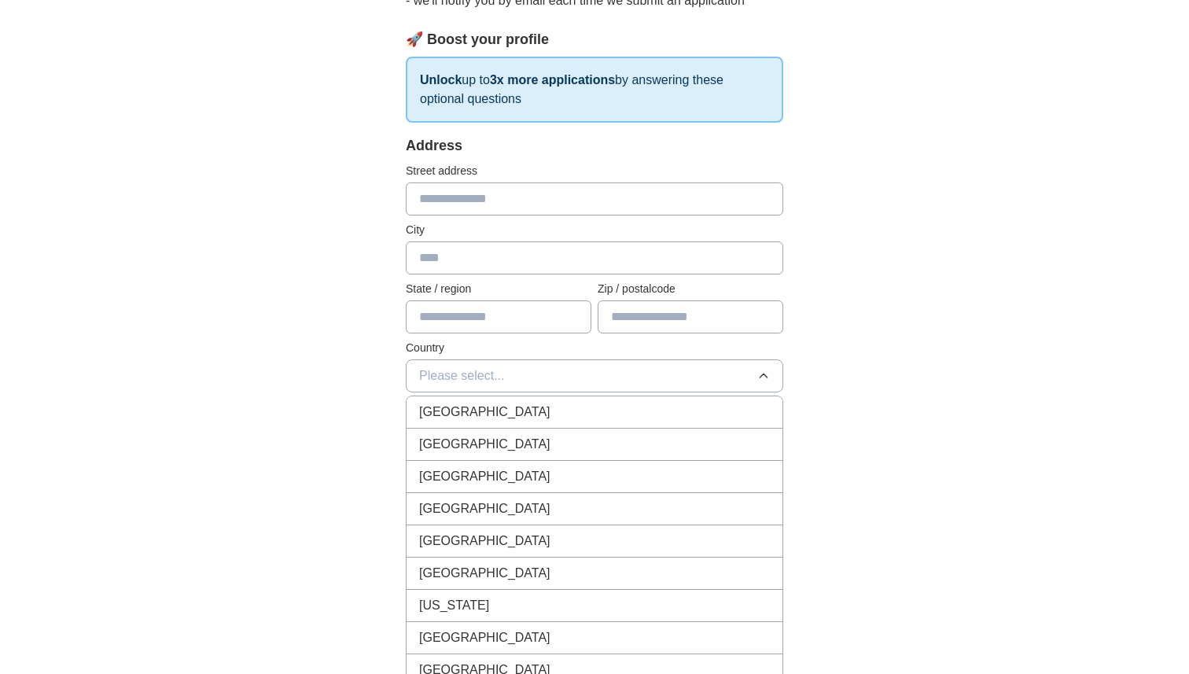
click at [604, 441] on div "[GEOGRAPHIC_DATA]" at bounding box center [594, 444] width 351 height 19
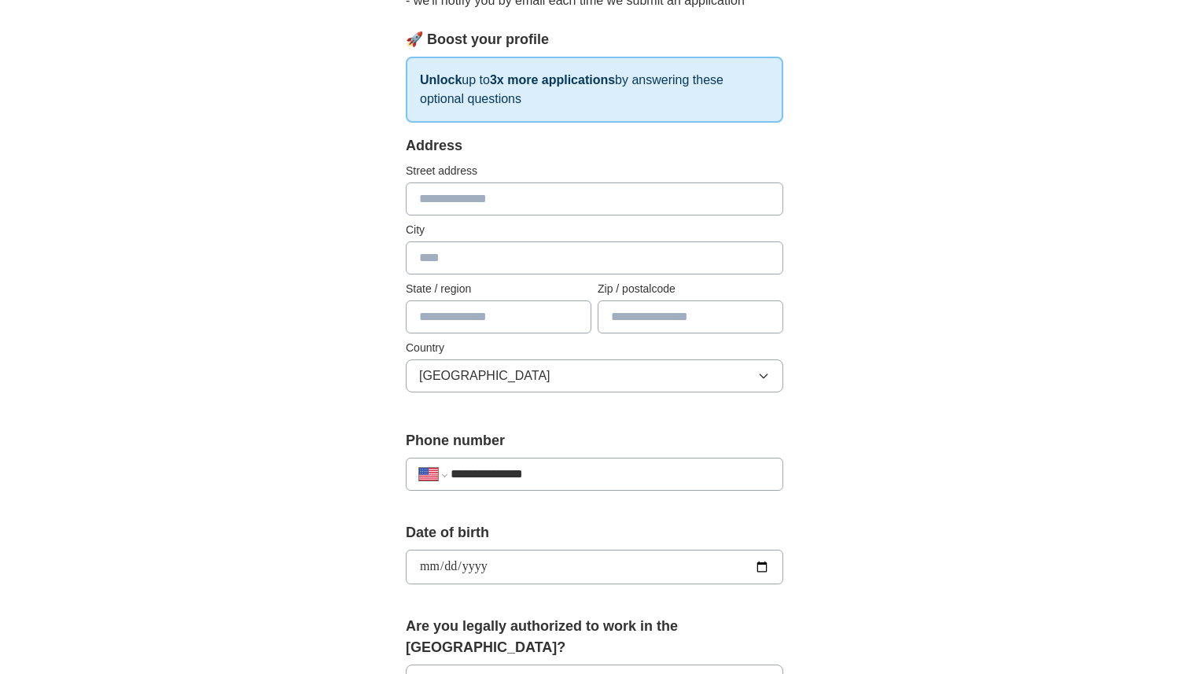
click at [519, 314] on input "text" at bounding box center [499, 316] width 186 height 33
type input "*"
click at [674, 315] on input "text" at bounding box center [690, 316] width 186 height 33
paste input "*****"
type input "*****"
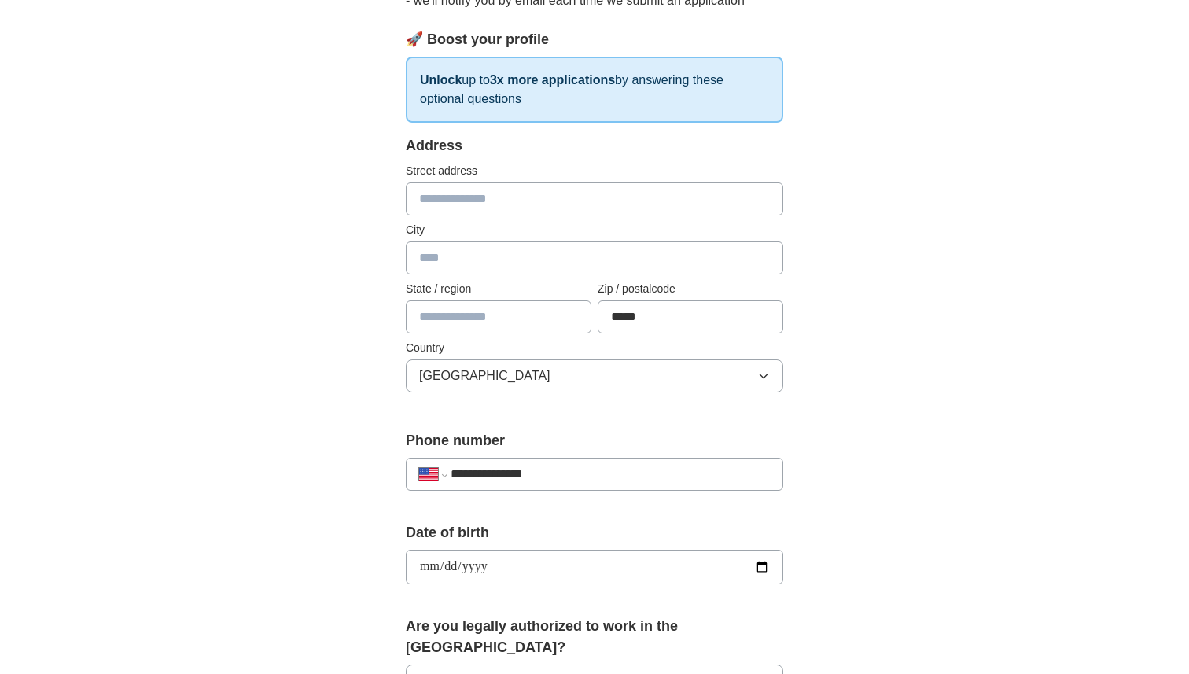
click at [469, 310] on input "text" at bounding box center [499, 316] width 186 height 33
paste input "**********"
type input "**********"
click at [501, 255] on input "text" at bounding box center [594, 257] width 377 height 33
type input "*******"
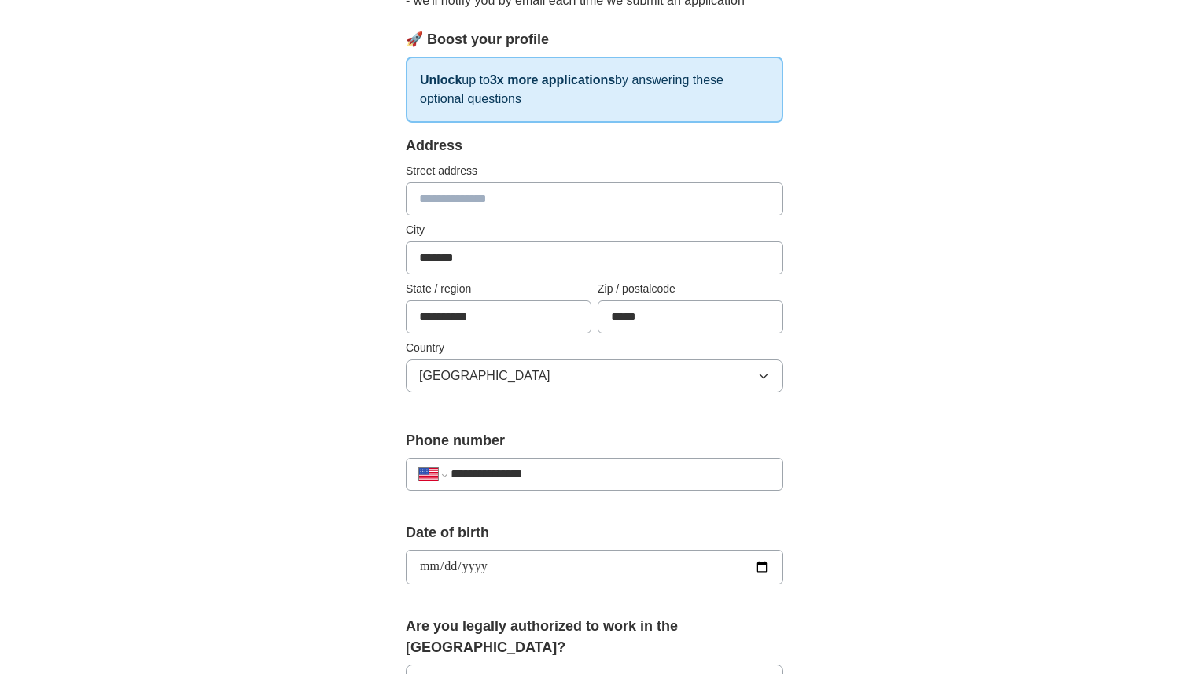
click at [507, 197] on input "text" at bounding box center [594, 198] width 377 height 33
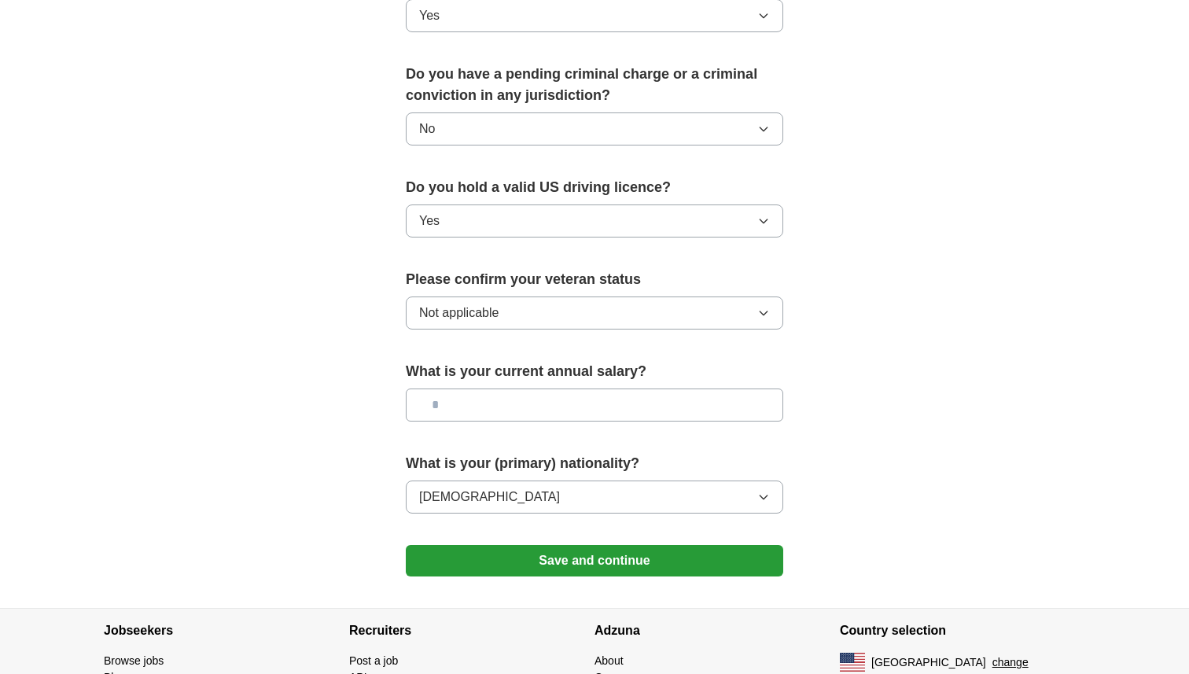
scroll to position [943, 0]
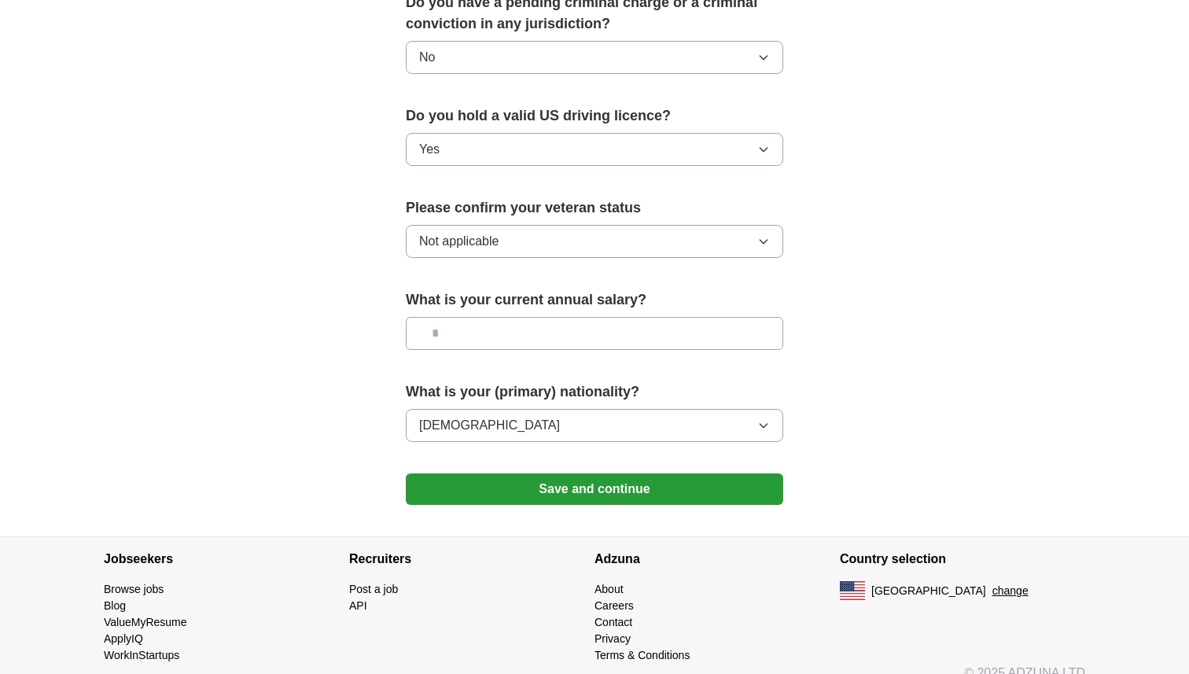
click at [586, 473] on button "Save and continue" at bounding box center [594, 488] width 377 height 31
